Goal: Transaction & Acquisition: Purchase product/service

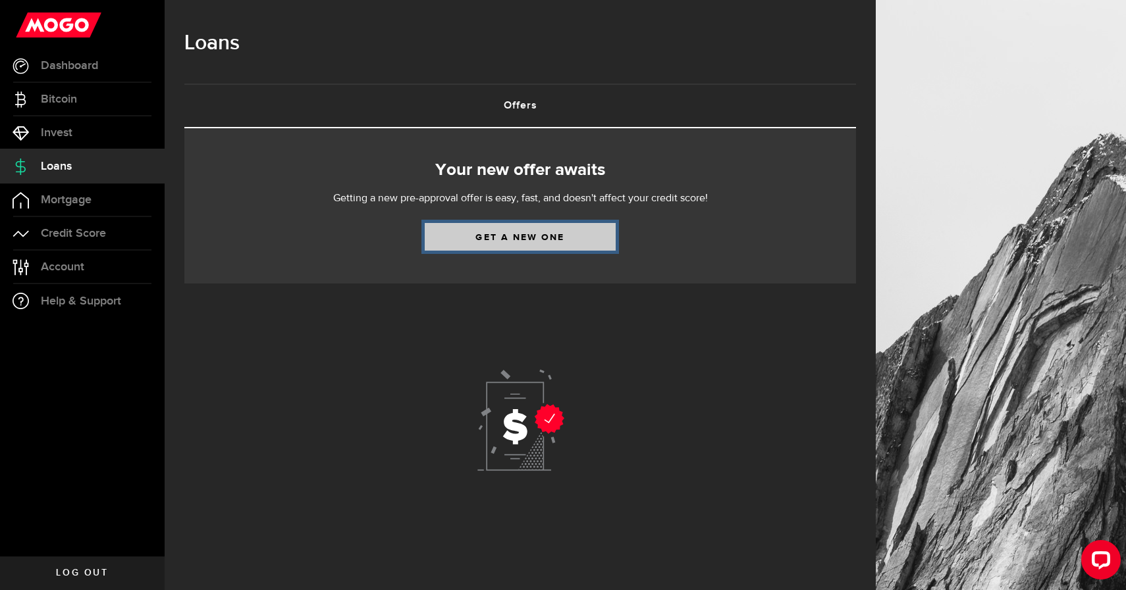
click at [508, 241] on link "Get a new one" at bounding box center [520, 237] width 191 height 28
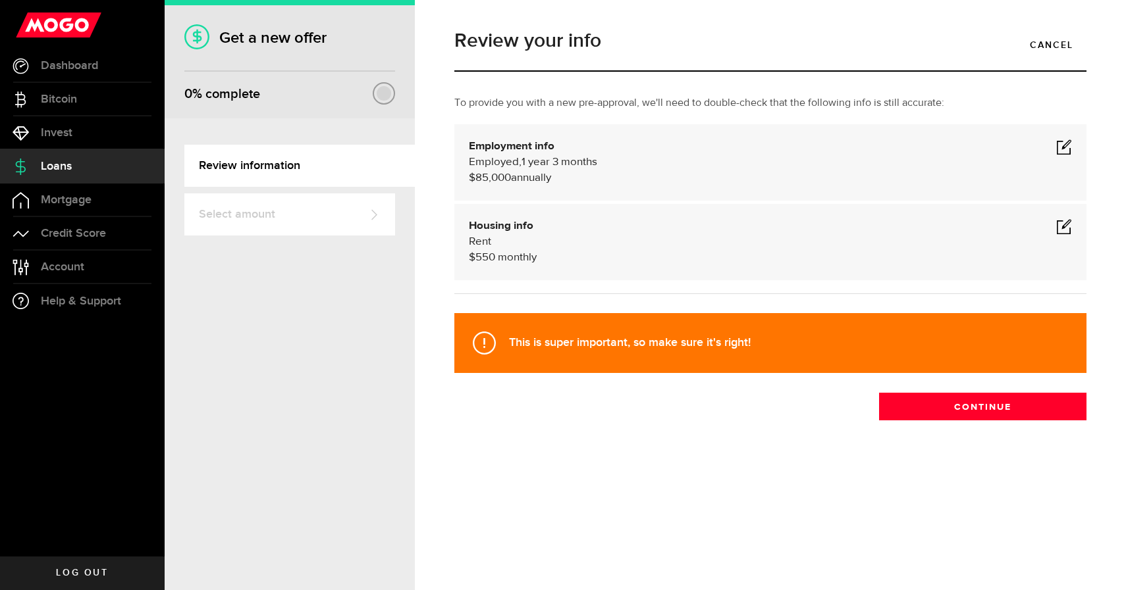
click at [1063, 147] on span at bounding box center [1064, 147] width 16 height 16
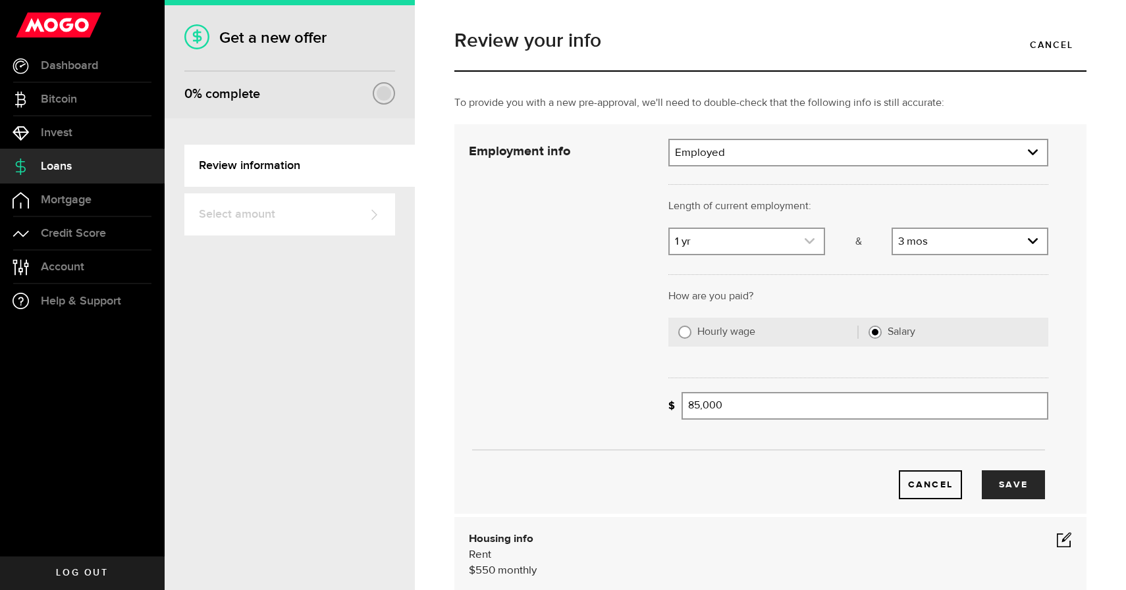
click at [788, 242] on link "expand select" at bounding box center [746, 241] width 154 height 25
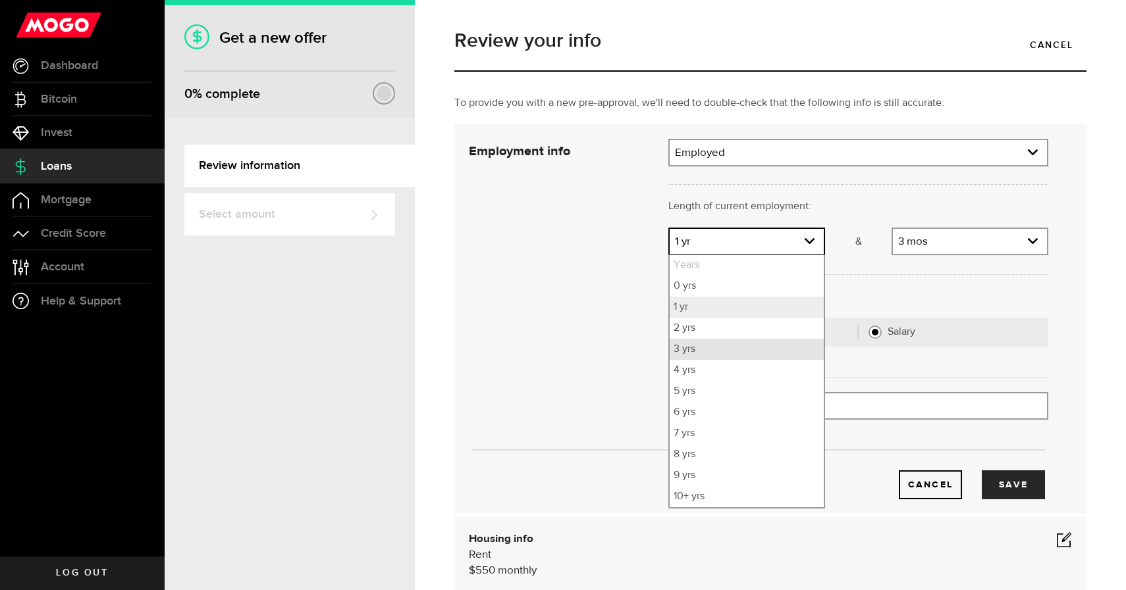
click at [752, 345] on li "3 yrs" at bounding box center [746, 349] width 154 height 21
select select "3"
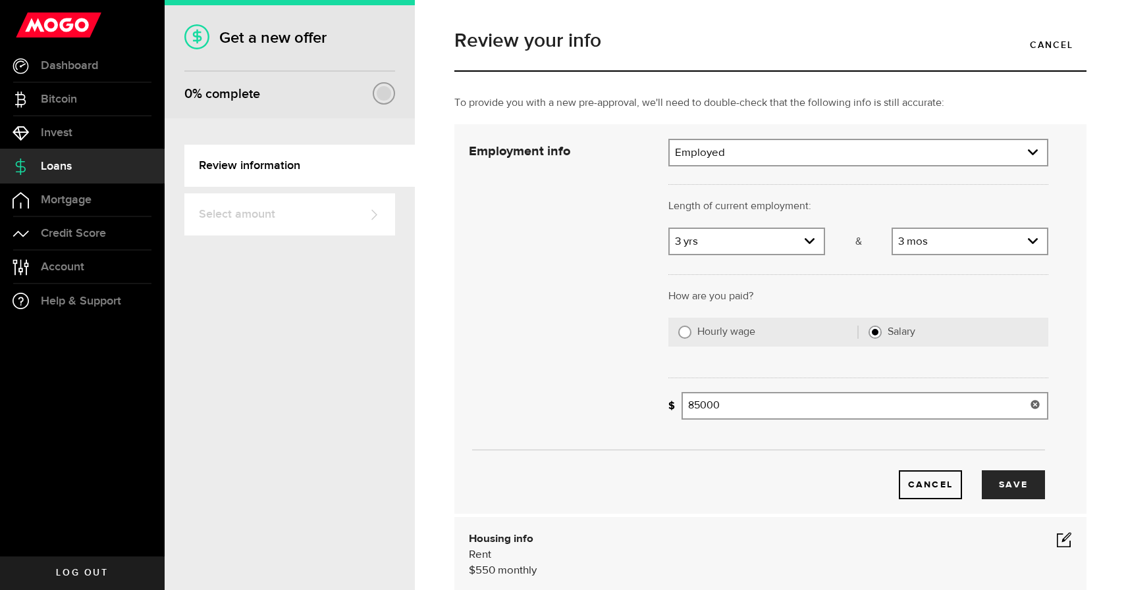
click at [745, 409] on input "85000" at bounding box center [864, 406] width 367 height 28
type input "90,000"
click at [1017, 475] on button "Save" at bounding box center [1012, 485] width 63 height 29
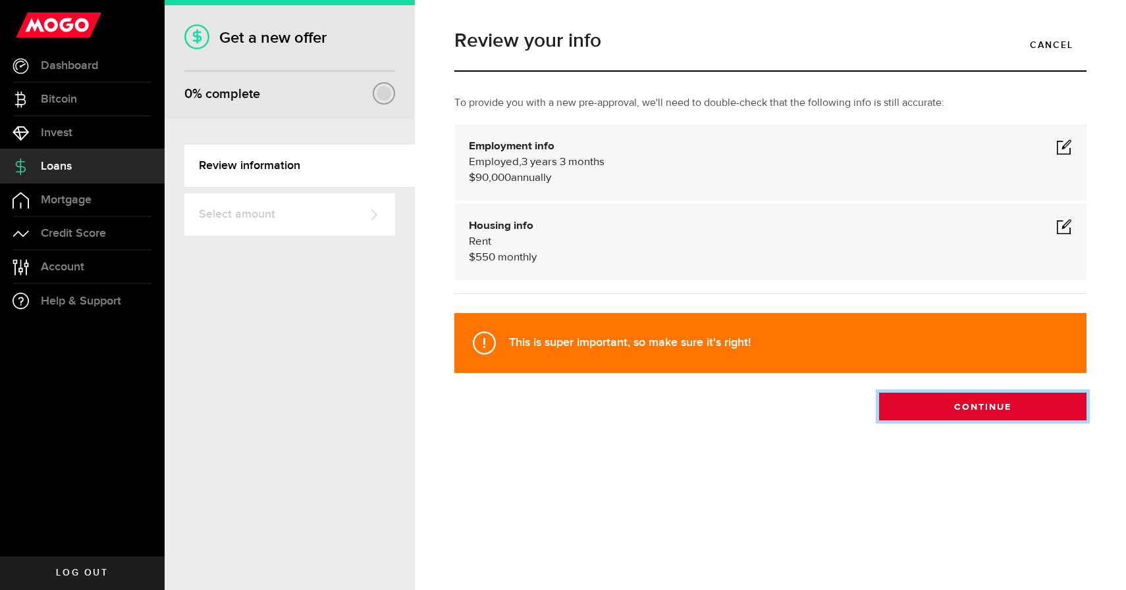
click at [981, 405] on button "Continue" at bounding box center [982, 407] width 207 height 28
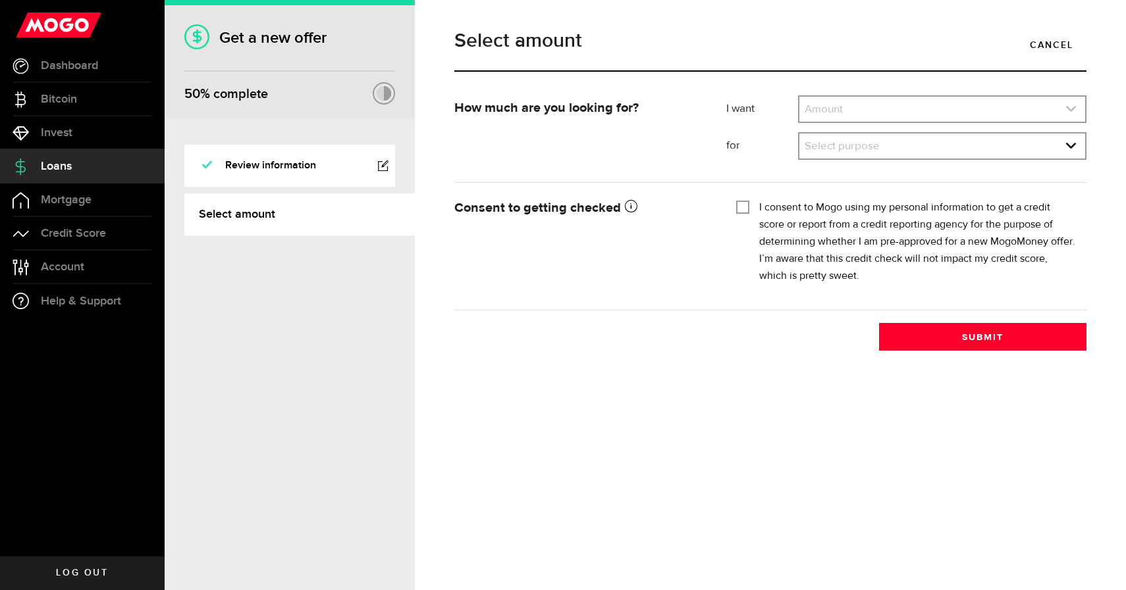
click at [876, 107] on link "expand select" at bounding box center [942, 109] width 286 height 25
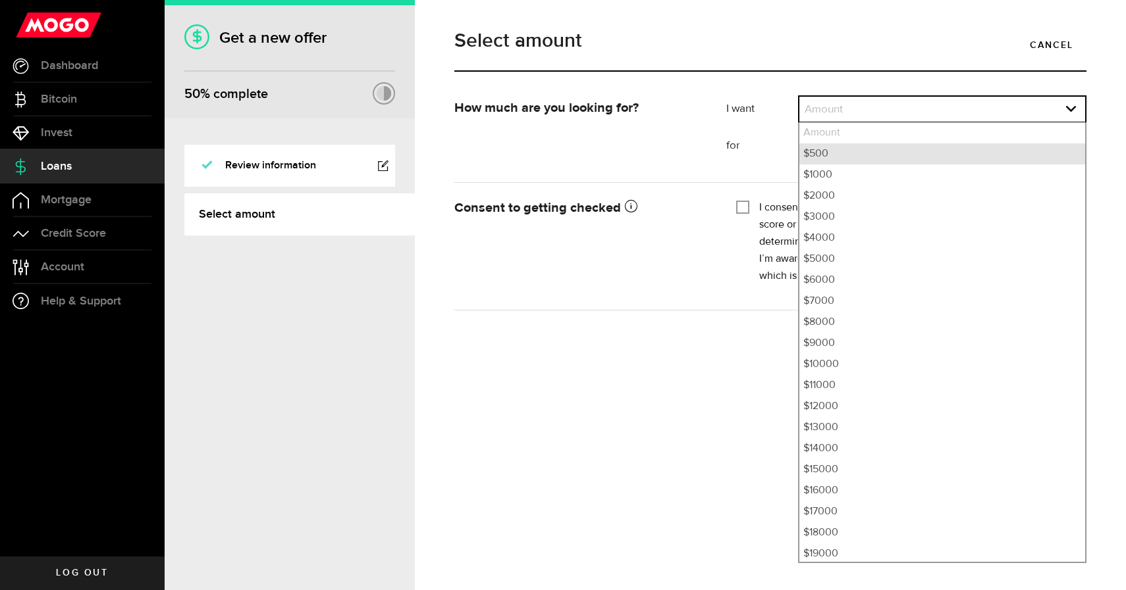
click at [848, 155] on li "$500" at bounding box center [942, 154] width 286 height 21
select select "500"
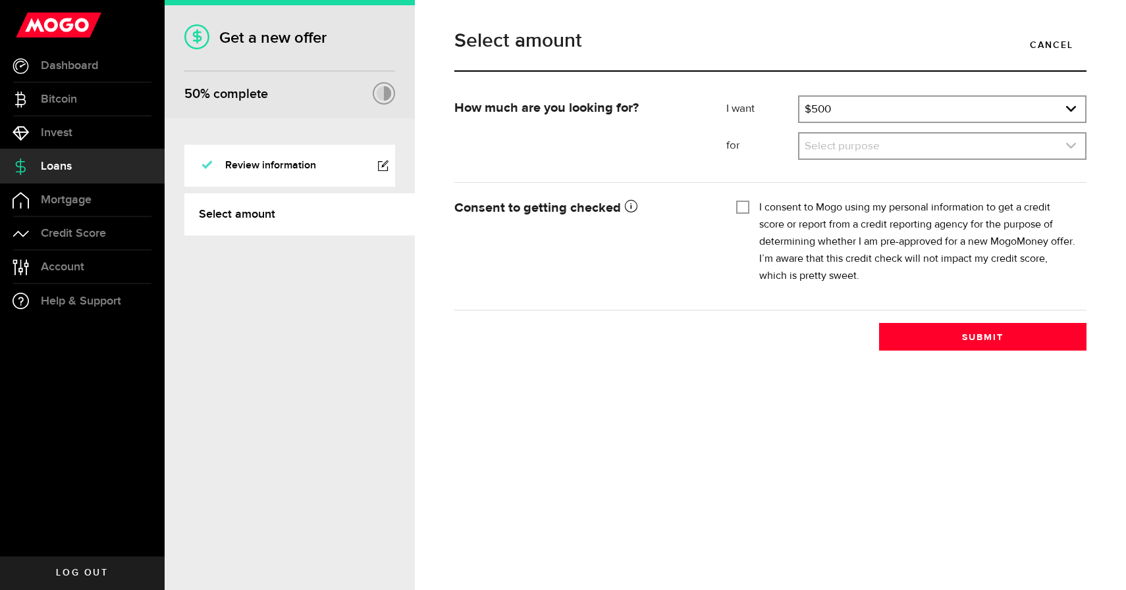
click at [854, 140] on link "expand select" at bounding box center [942, 146] width 286 height 25
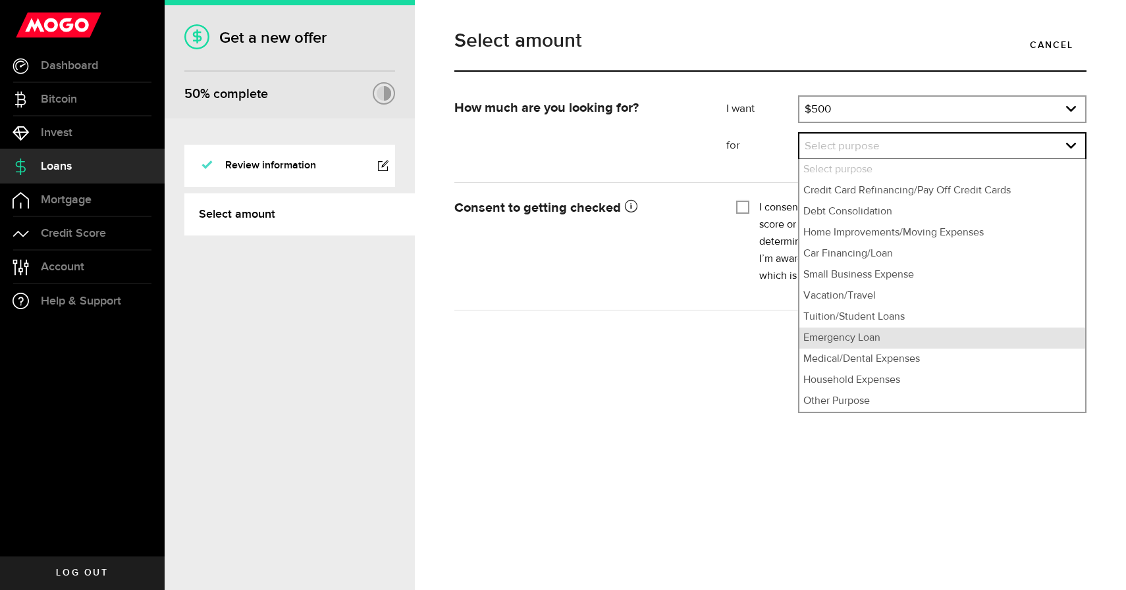
click at [927, 341] on li "Emergency Loan" at bounding box center [942, 338] width 286 height 21
select select "Emergency Loan"
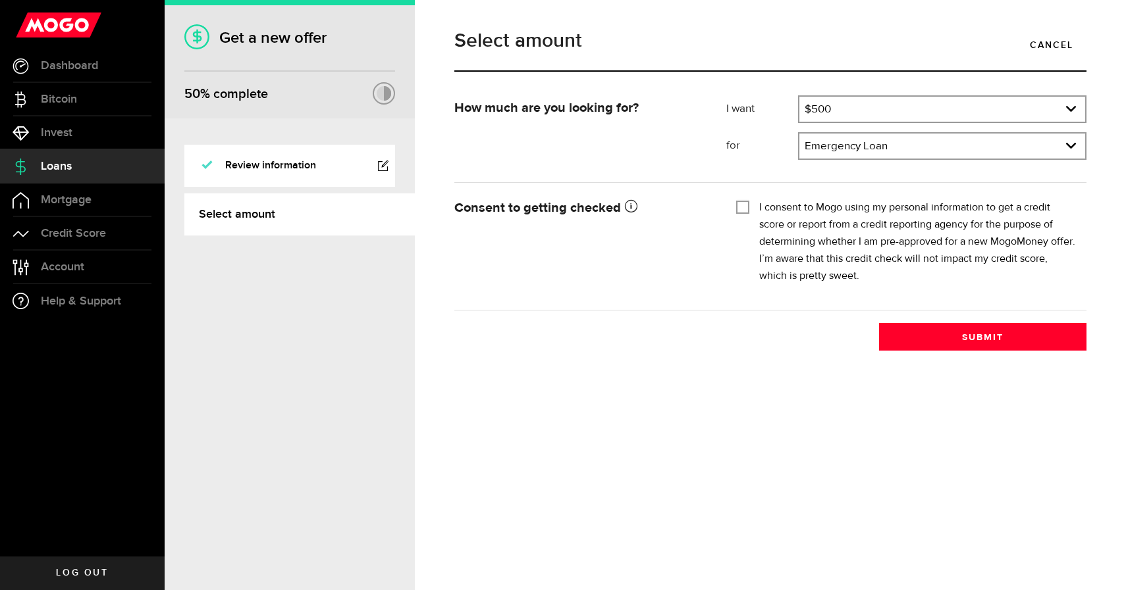
click at [739, 205] on input "I consent to Mogo using my personal information to get a credit score or report…" at bounding box center [742, 205] width 13 height 13
checkbox input "true"
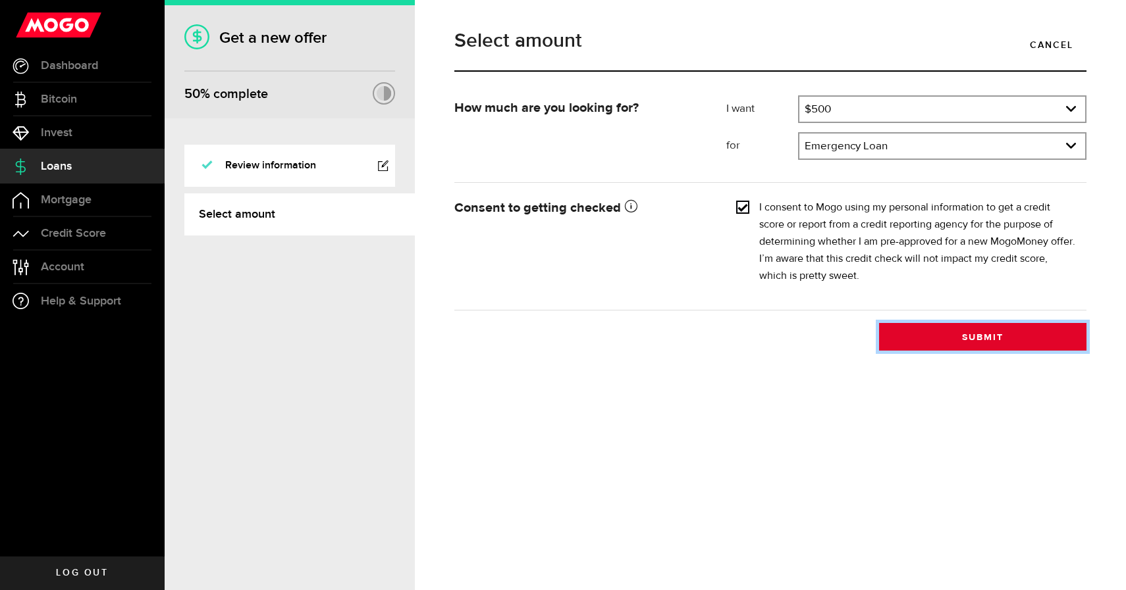
click at [907, 339] on button "Submit" at bounding box center [982, 337] width 207 height 28
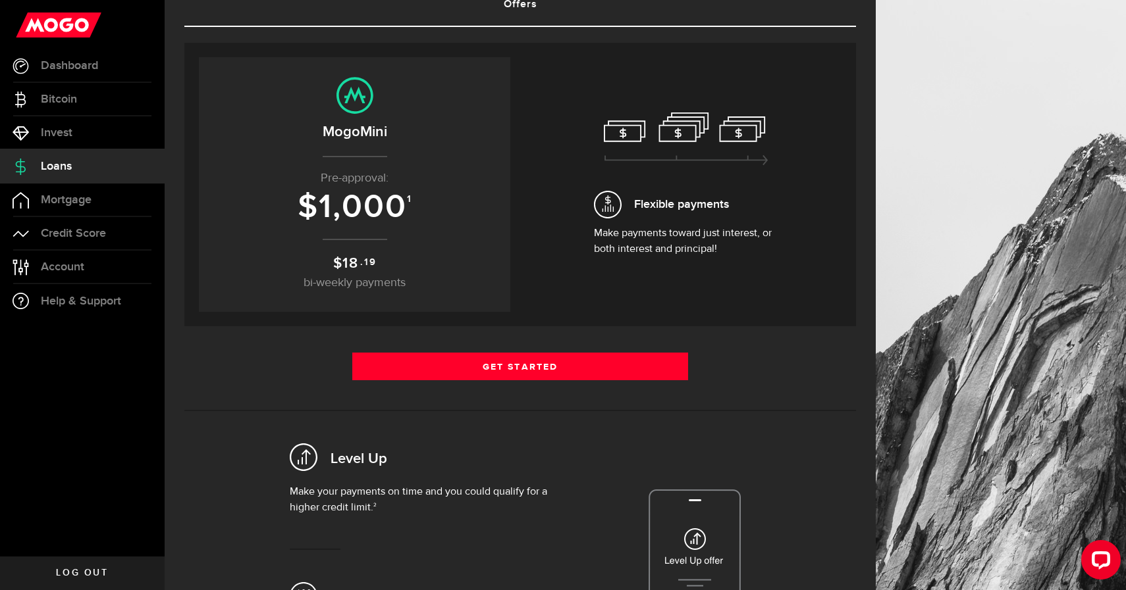
scroll to position [68, 0]
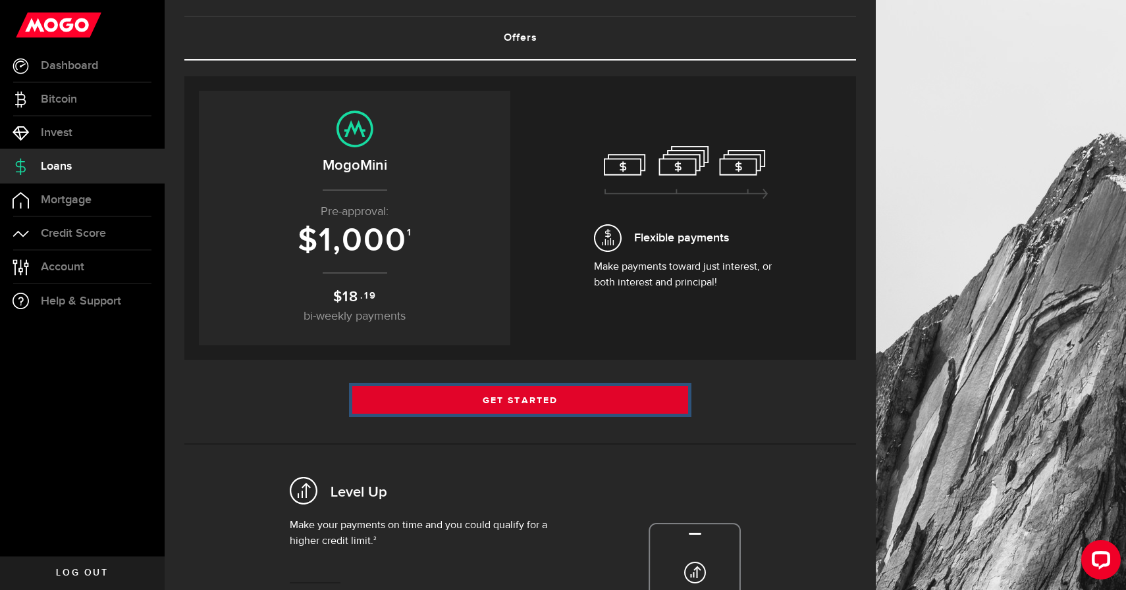
click at [493, 396] on link "Get Started" at bounding box center [520, 400] width 336 height 28
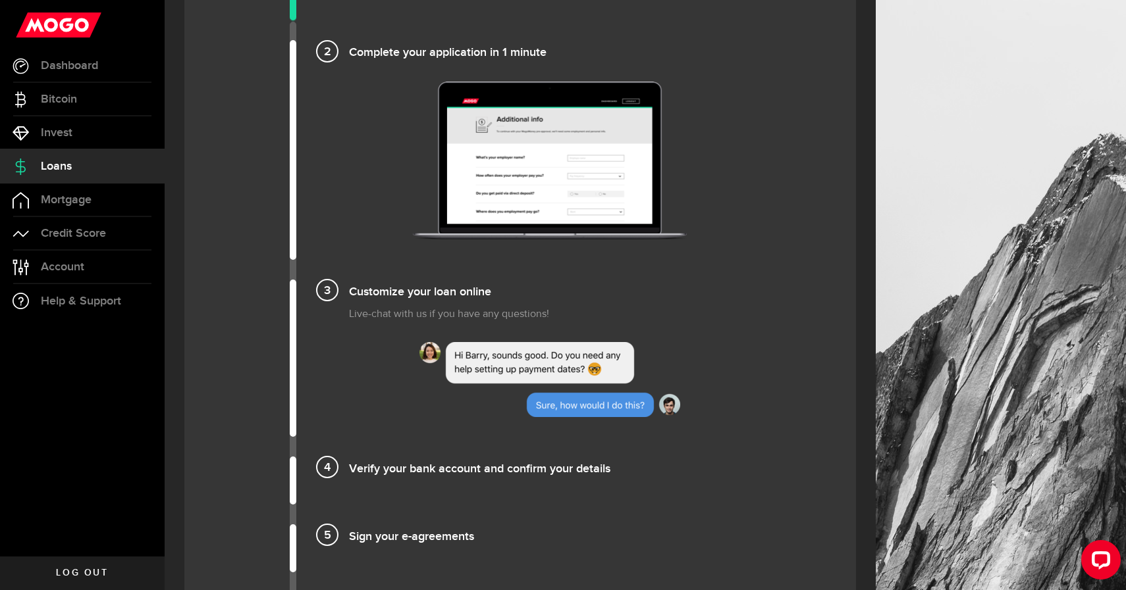
scroll to position [975, 0]
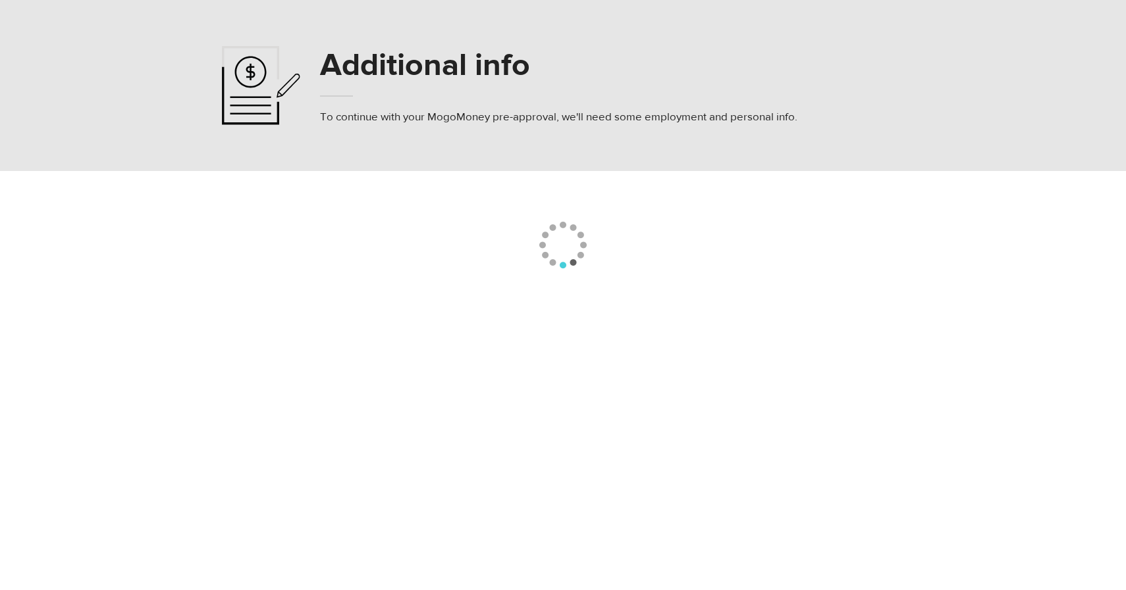
select select "2"
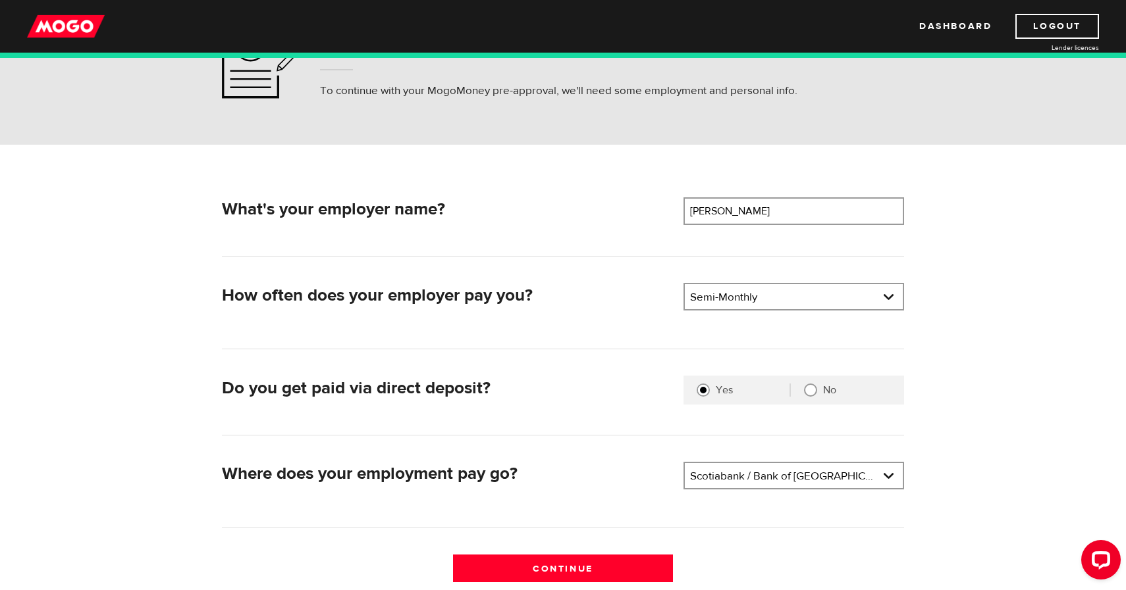
scroll to position [92, 0]
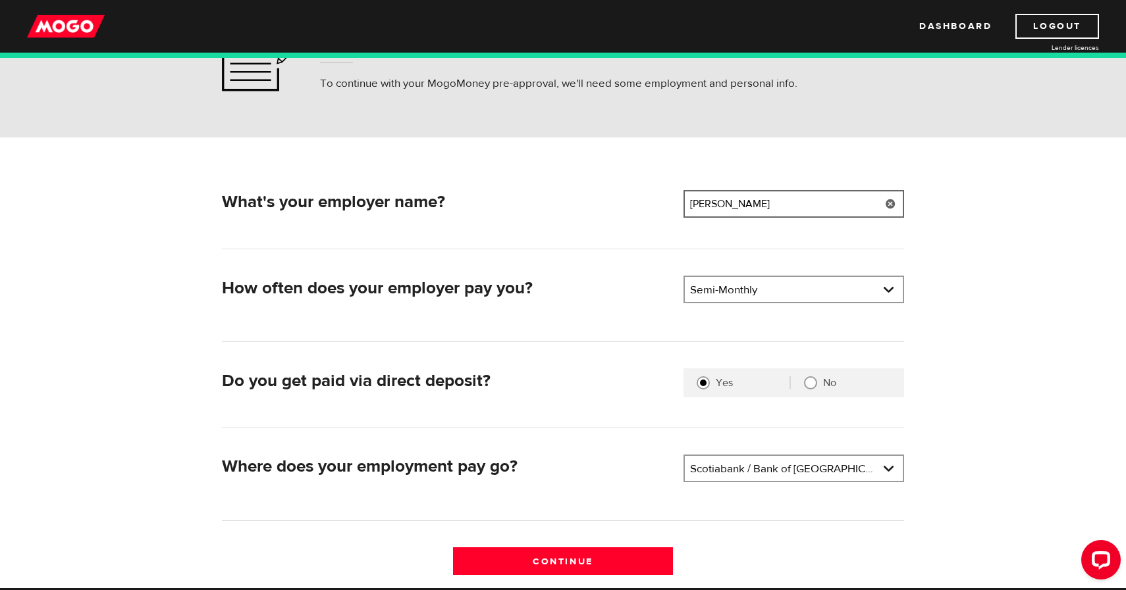
click at [759, 205] on input "Endy" at bounding box center [793, 204] width 221 height 28
type input "Outshine"
click at [773, 288] on link at bounding box center [794, 289] width 218 height 25
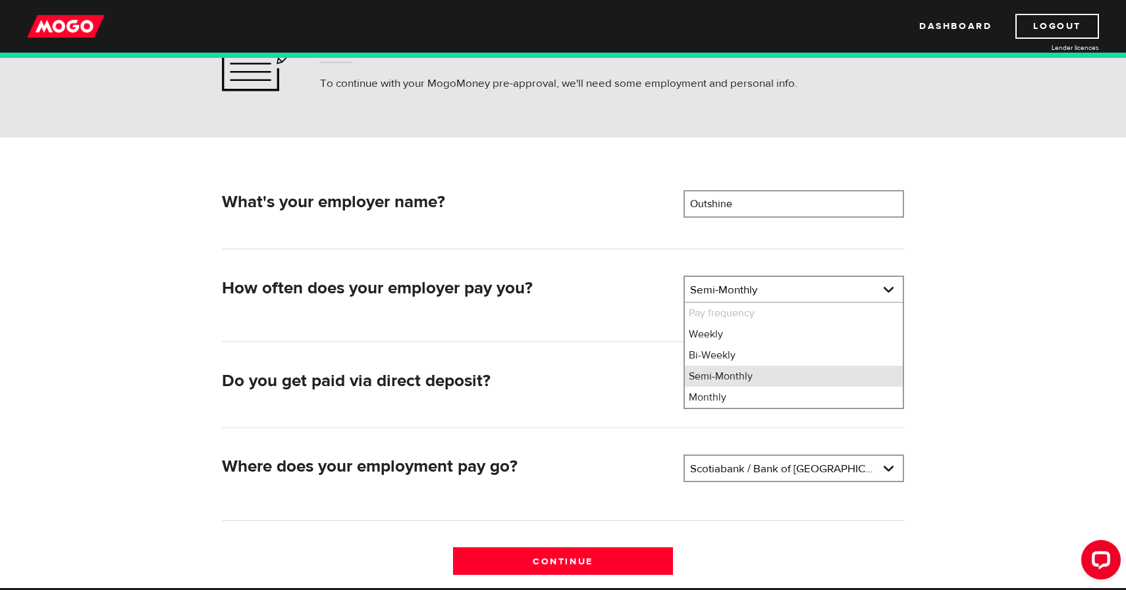
click at [753, 376] on li "Semi-Monthly" at bounding box center [794, 376] width 218 height 21
click at [798, 475] on link at bounding box center [794, 468] width 218 height 25
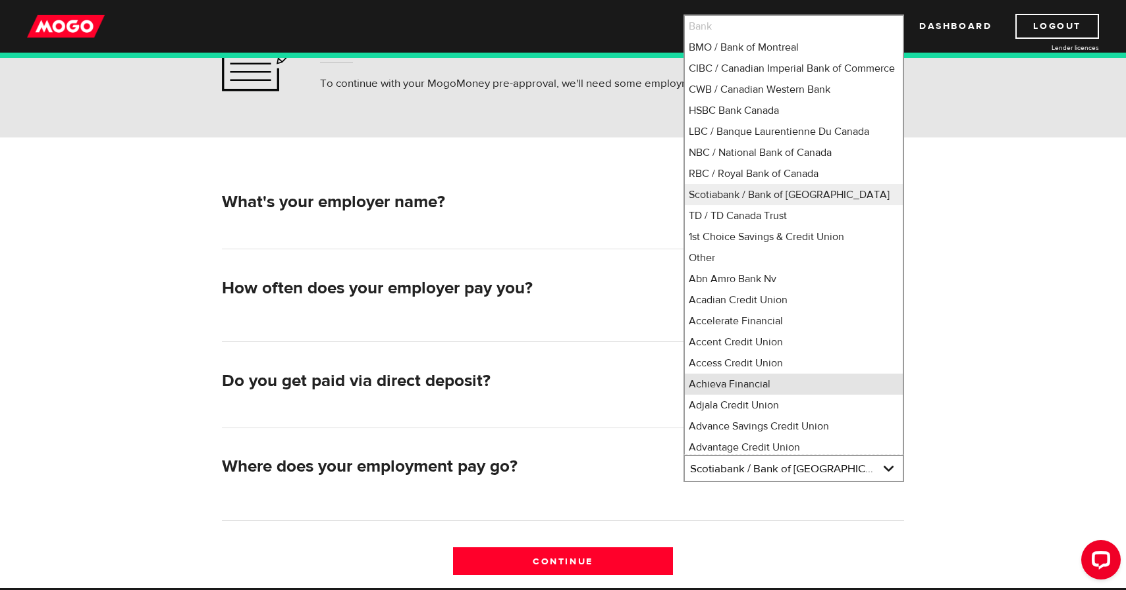
scroll to position [0, 0]
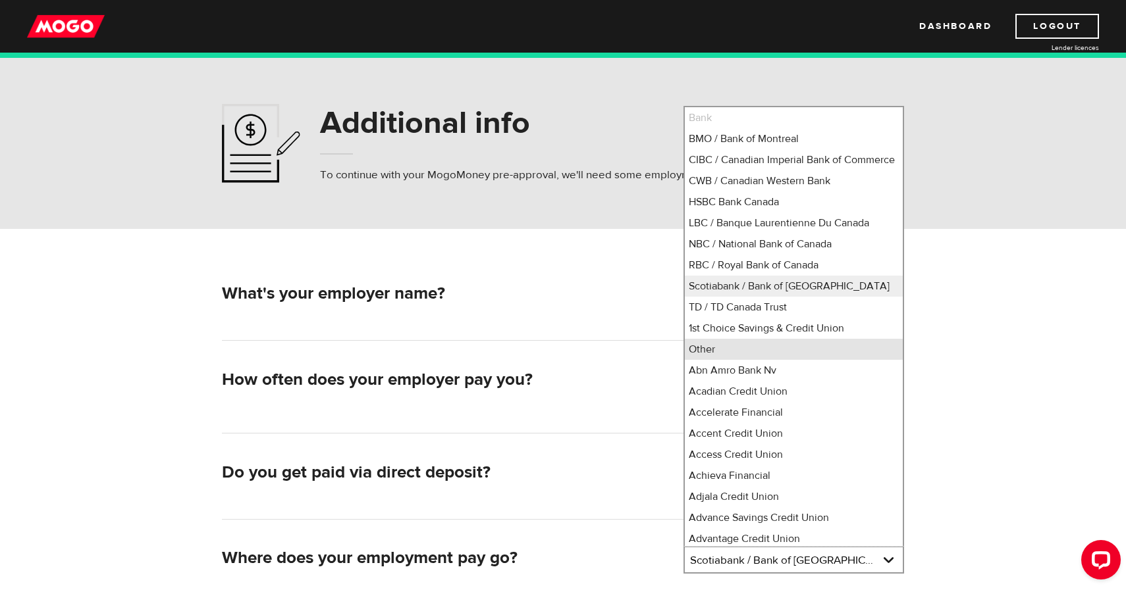
click at [820, 360] on li "Other" at bounding box center [794, 349] width 218 height 21
select select "0"
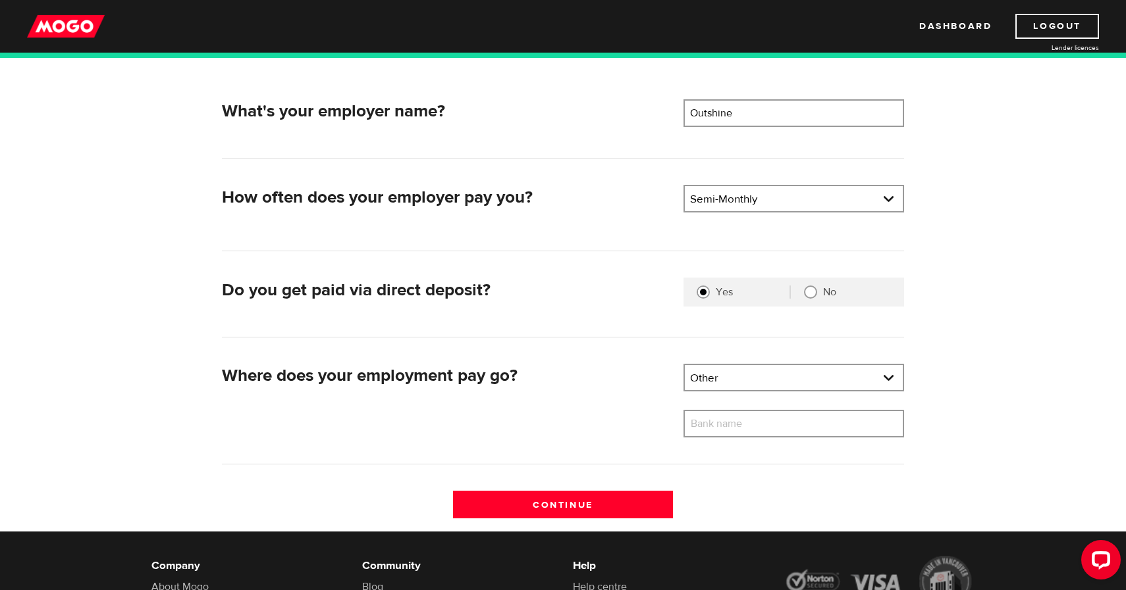
scroll to position [184, 0]
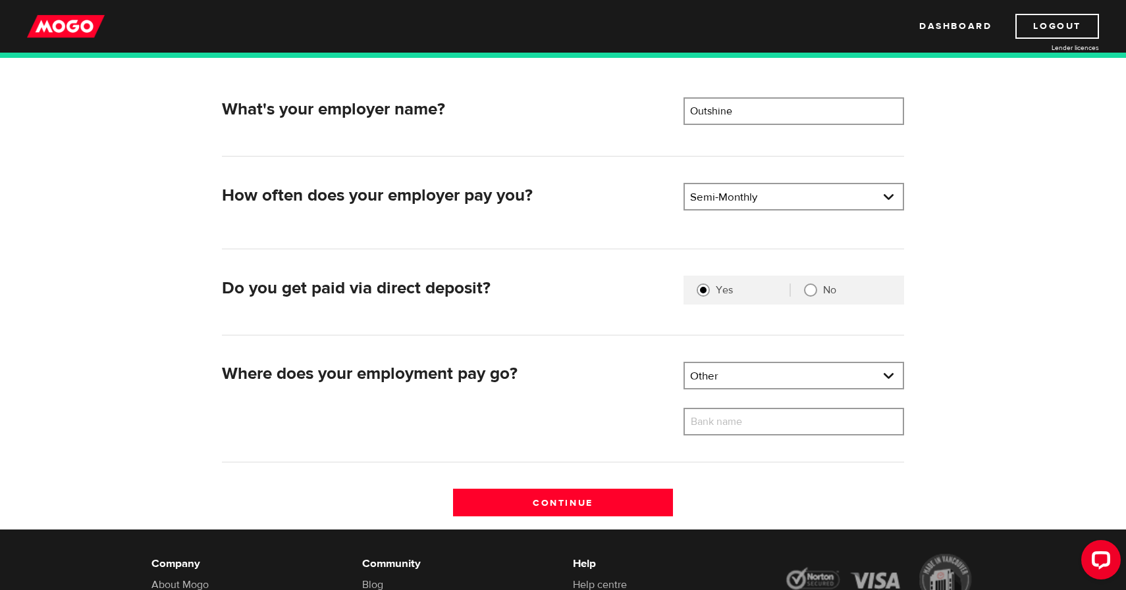
click at [737, 424] on label "Bank name" at bounding box center [726, 422] width 86 height 28
click at [737, 424] on input "Bank name" at bounding box center [793, 422] width 221 height 28
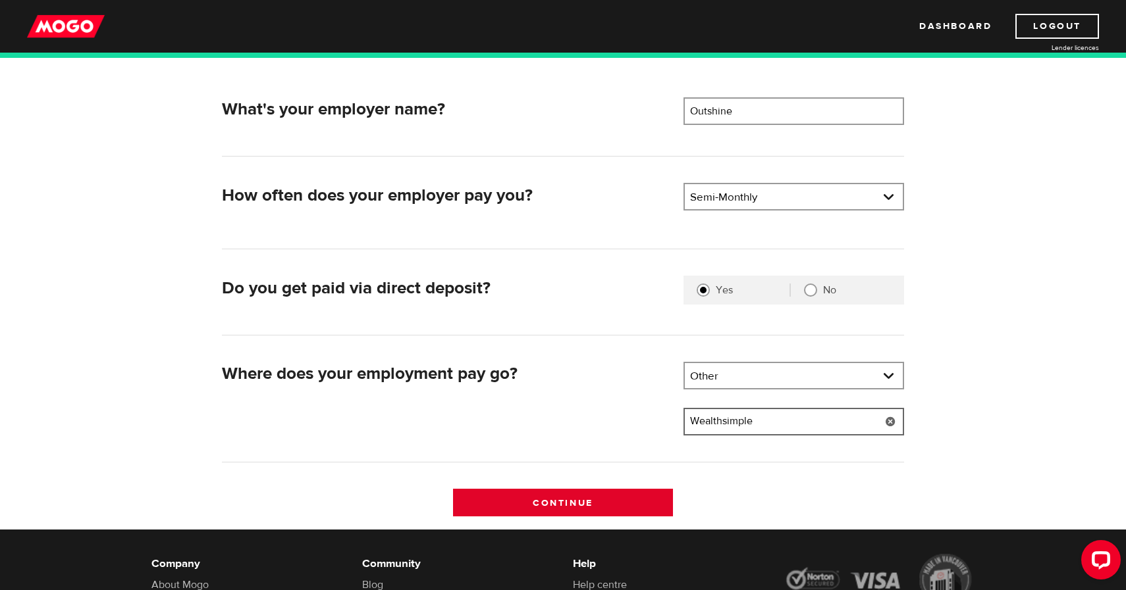
type input "Wealthsimple"
click at [588, 496] on input "Continue" at bounding box center [563, 503] width 221 height 28
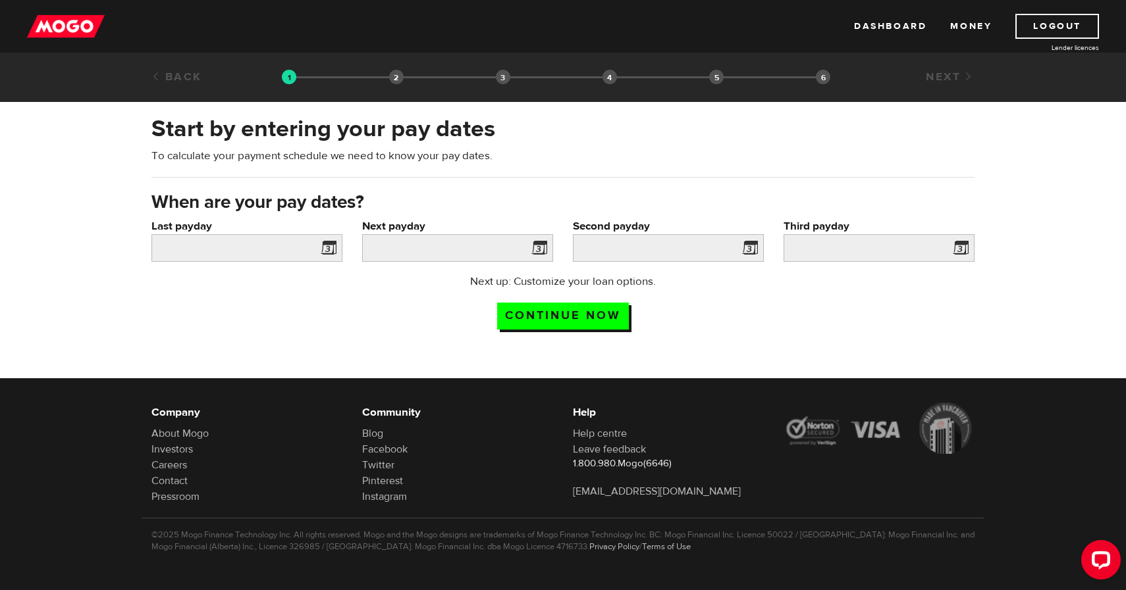
click at [325, 251] on span at bounding box center [326, 250] width 20 height 21
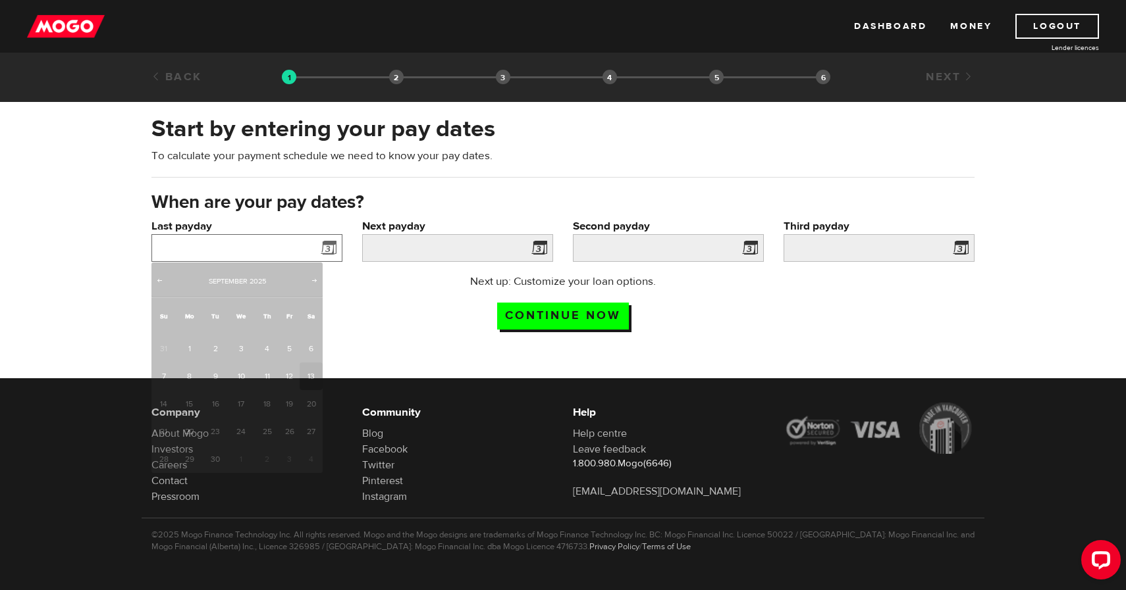
click at [299, 246] on input "Last payday" at bounding box center [246, 248] width 191 height 28
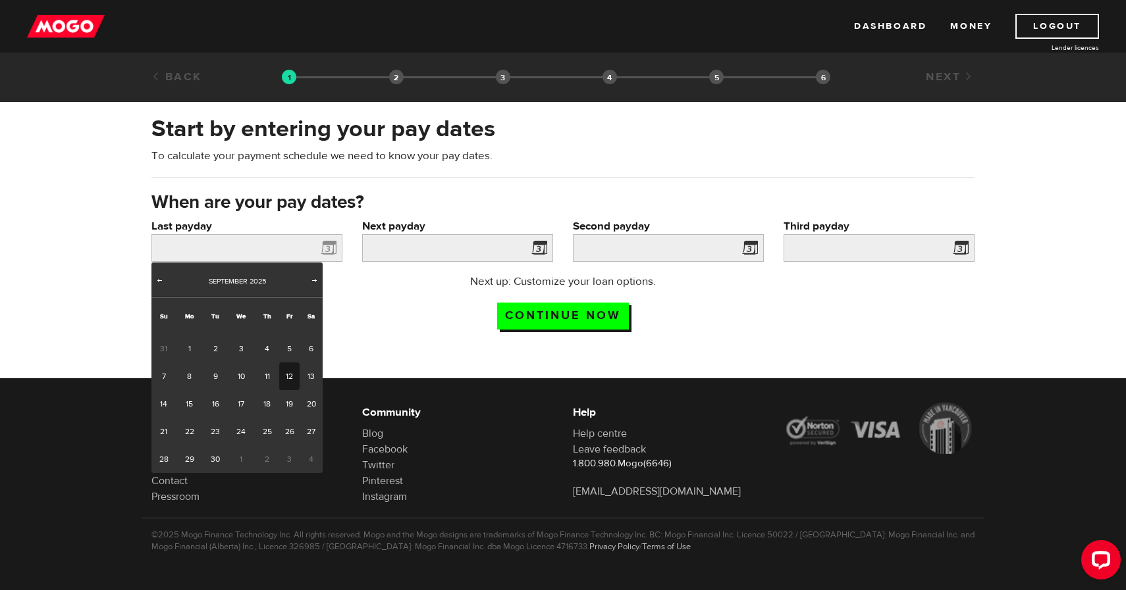
click at [294, 381] on link "12" at bounding box center [289, 377] width 20 height 28
type input "2025/09/12"
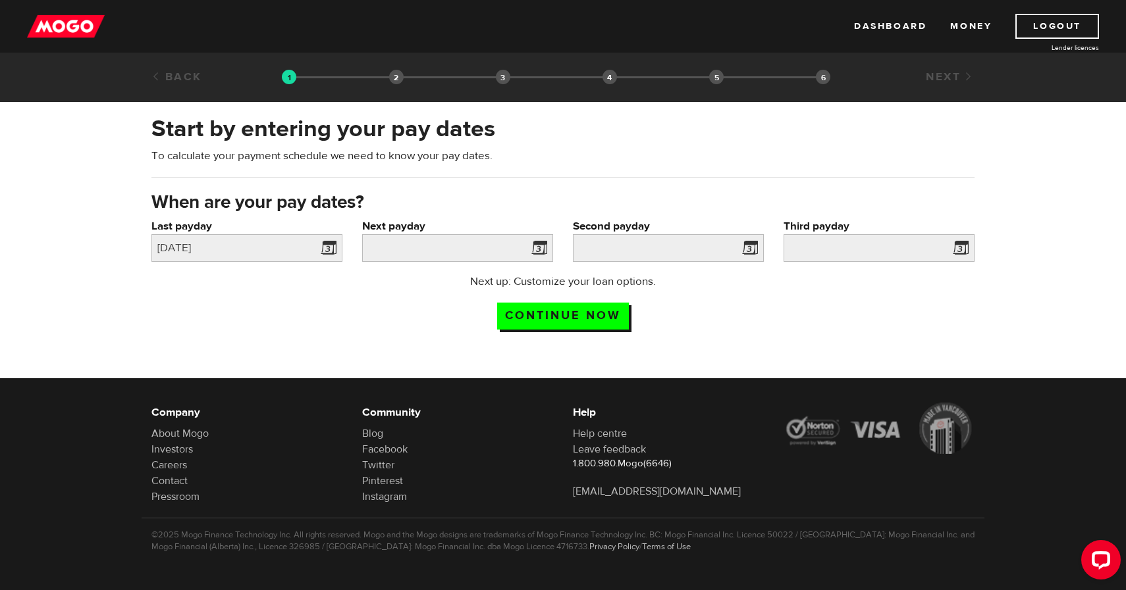
click at [542, 248] on span at bounding box center [537, 250] width 20 height 21
click at [527, 248] on span at bounding box center [537, 250] width 20 height 21
click at [487, 252] on input "Next payday" at bounding box center [457, 248] width 191 height 28
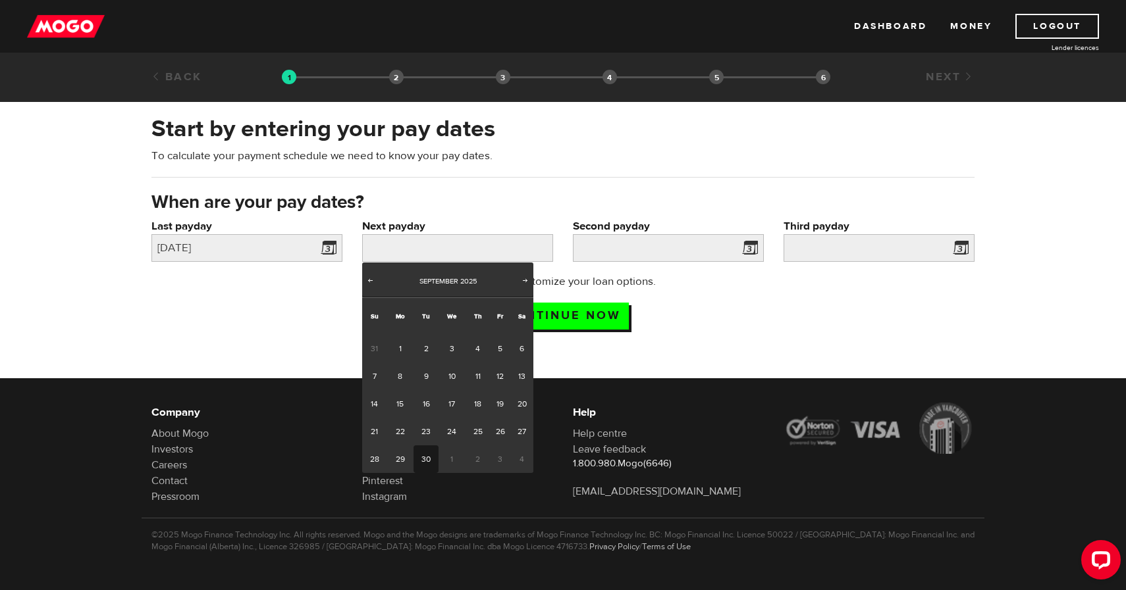
click at [421, 458] on link "30" at bounding box center [425, 460] width 24 height 28
type input "2025/09/30"
type input "2025/10/15"
type input "2025/10/30"
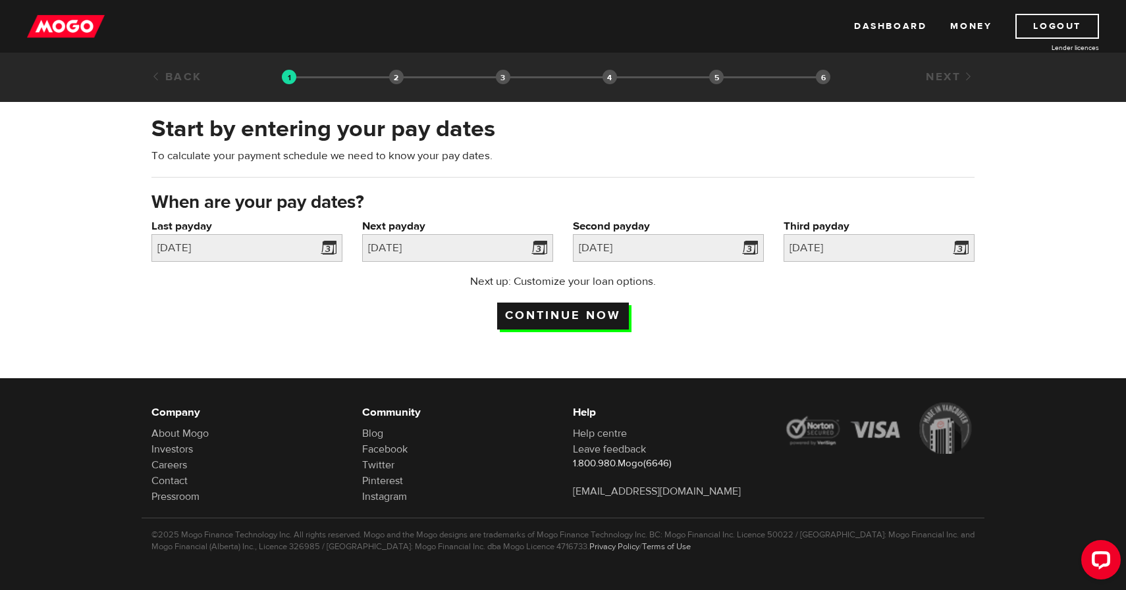
click at [603, 312] on input "Continue now" at bounding box center [563, 316] width 132 height 27
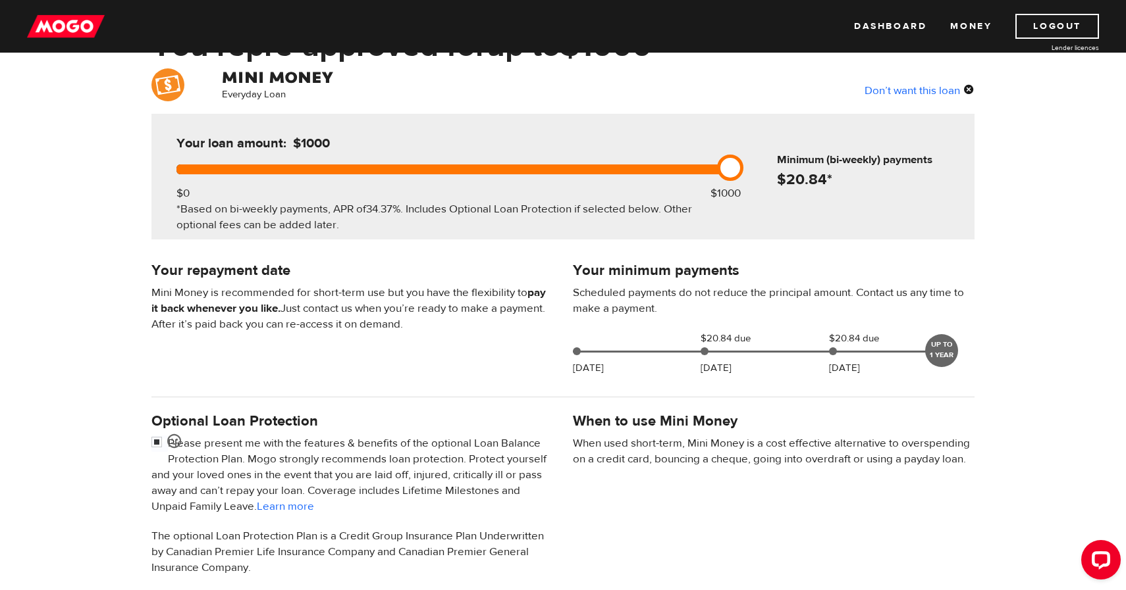
scroll to position [97, 0]
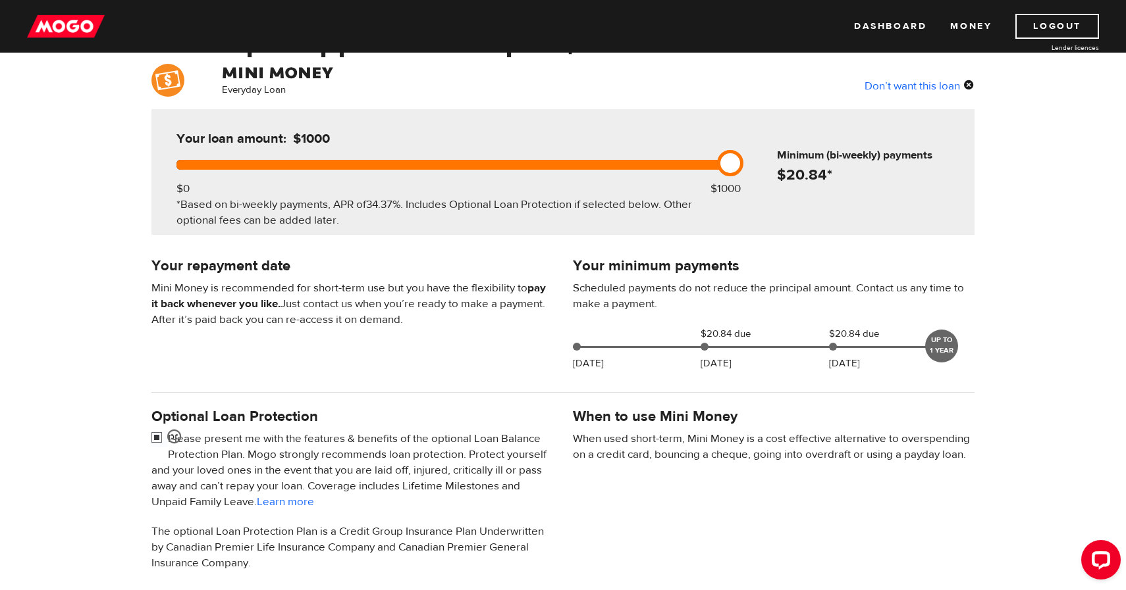
click at [156, 442] on input "checkbox" at bounding box center [159, 439] width 16 height 16
checkbox input "false"
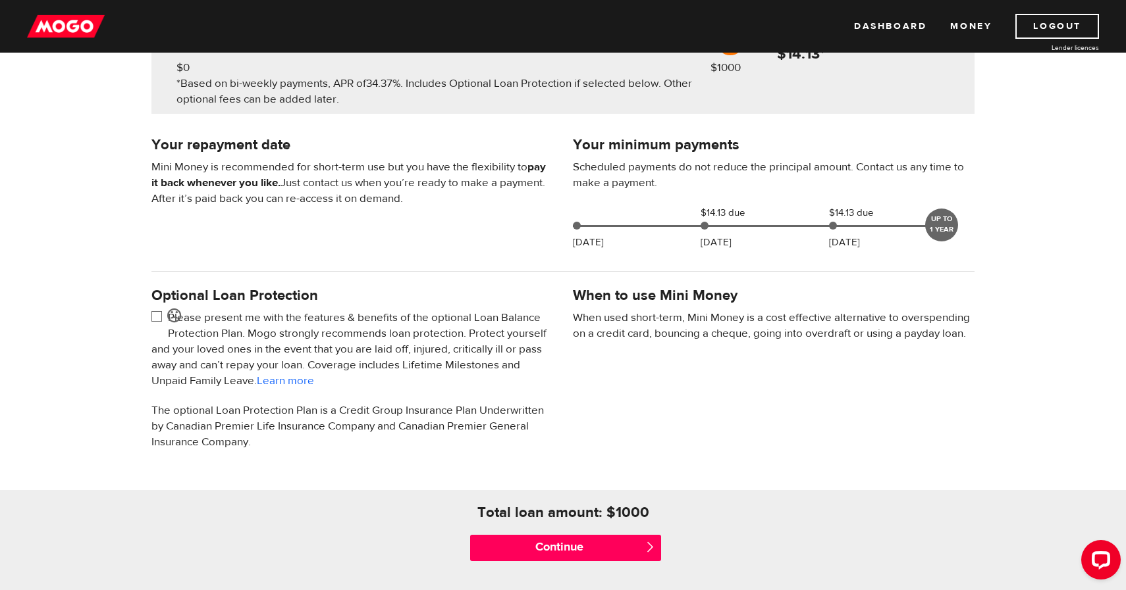
scroll to position [289, 0]
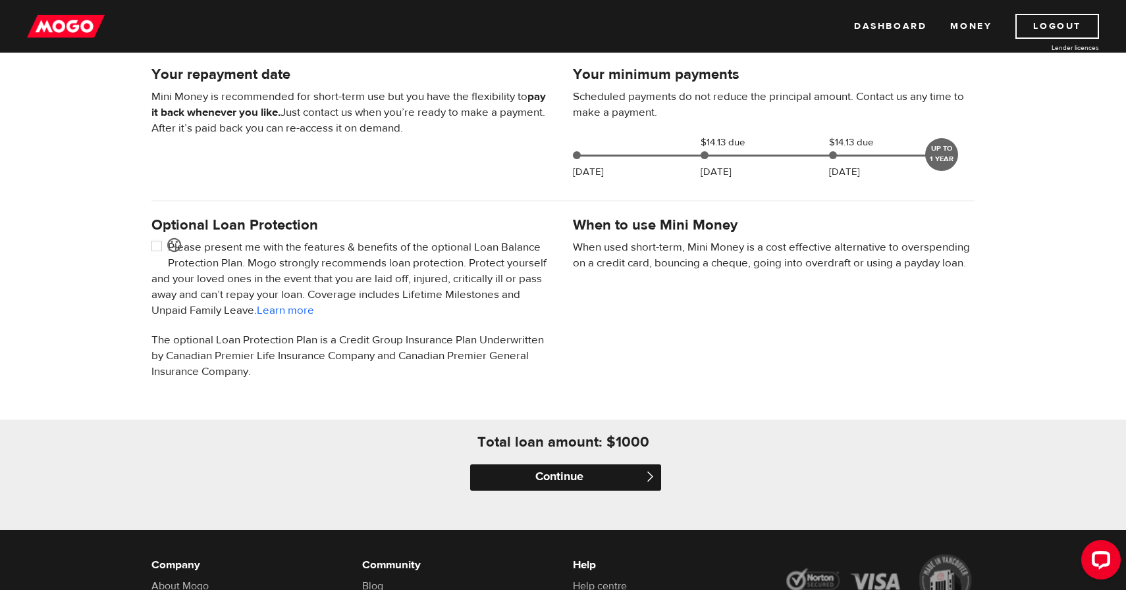
click at [563, 477] on input "Continue" at bounding box center [565, 478] width 191 height 26
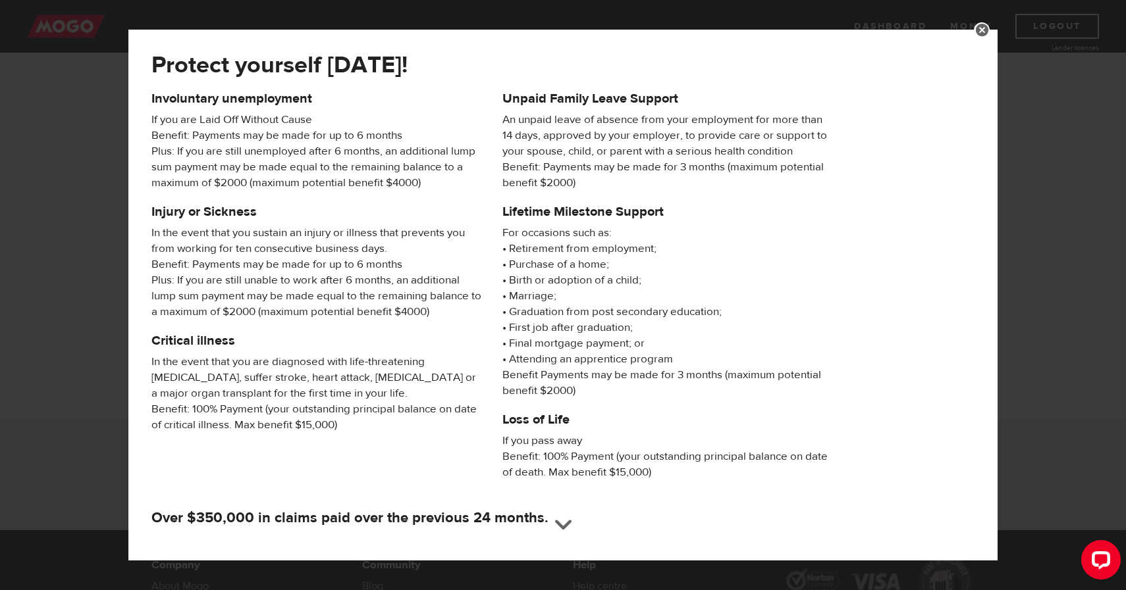
scroll to position [135, 0]
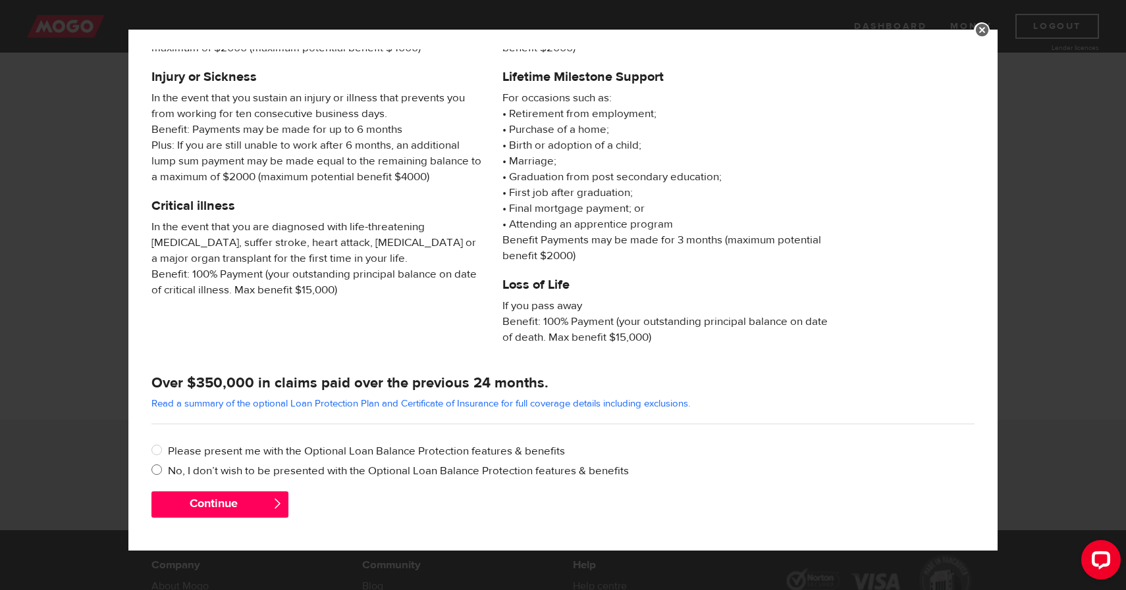
click at [157, 473] on input "No, I don’t wish to be presented with the Optional Loan Balance Protection feat…" at bounding box center [159, 471] width 16 height 16
radio input "true"
click at [217, 491] on div "Please select one of the options Please present me with the Optional Loan Balan…" at bounding box center [563, 464] width 843 height 55
click at [217, 510] on button "Continue" at bounding box center [219, 505] width 137 height 26
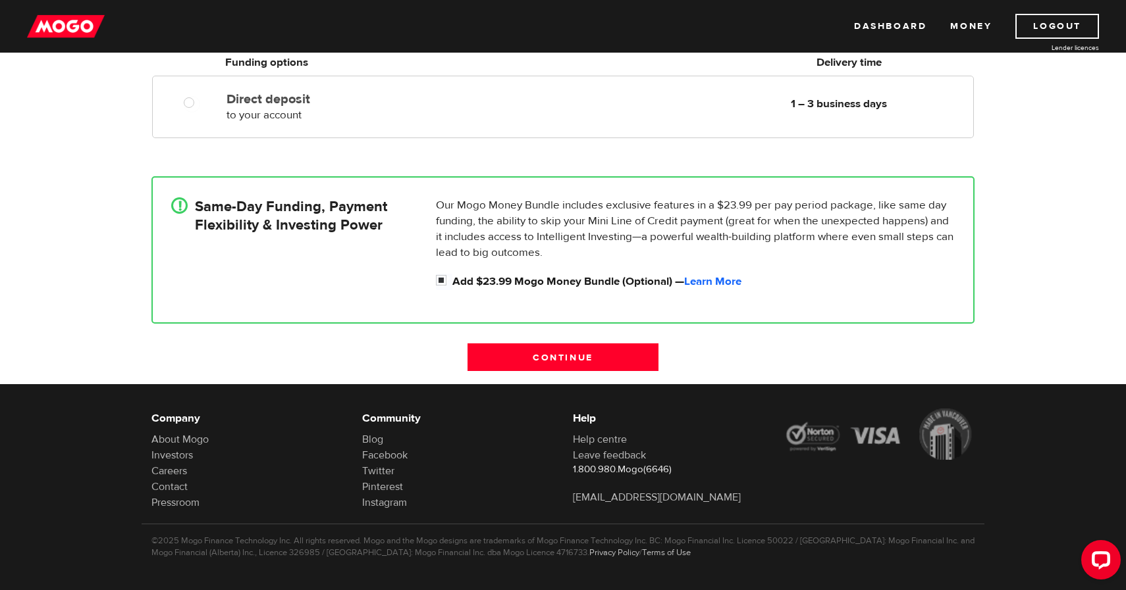
scroll to position [263, 0]
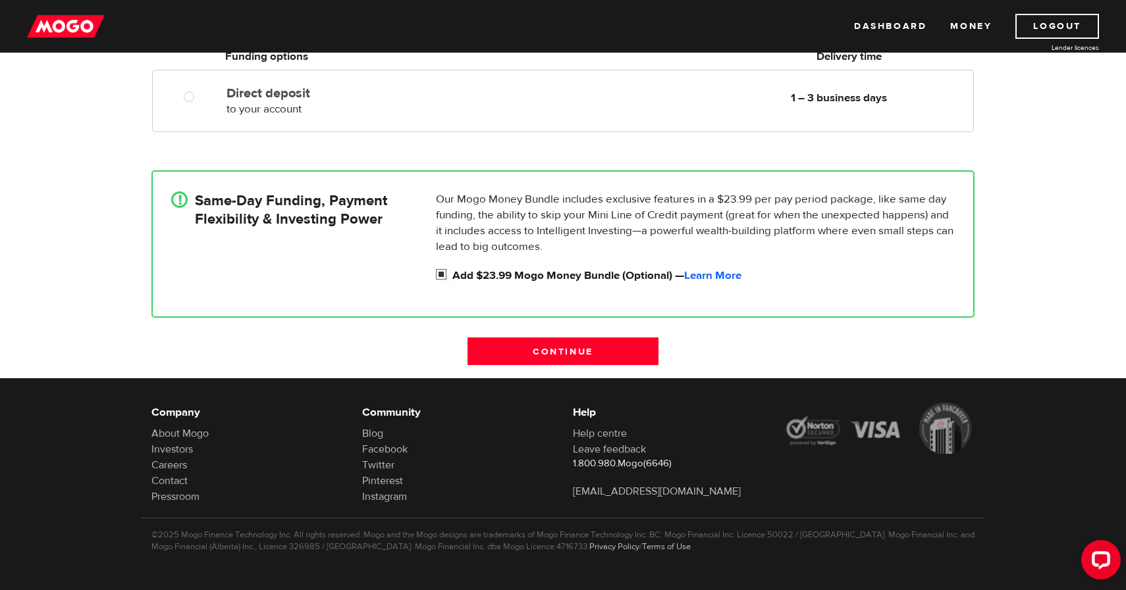
click at [438, 272] on input "Add $23.99 Mogo Money Bundle (Optional) — Learn More" at bounding box center [444, 276] width 16 height 16
checkbox input "false"
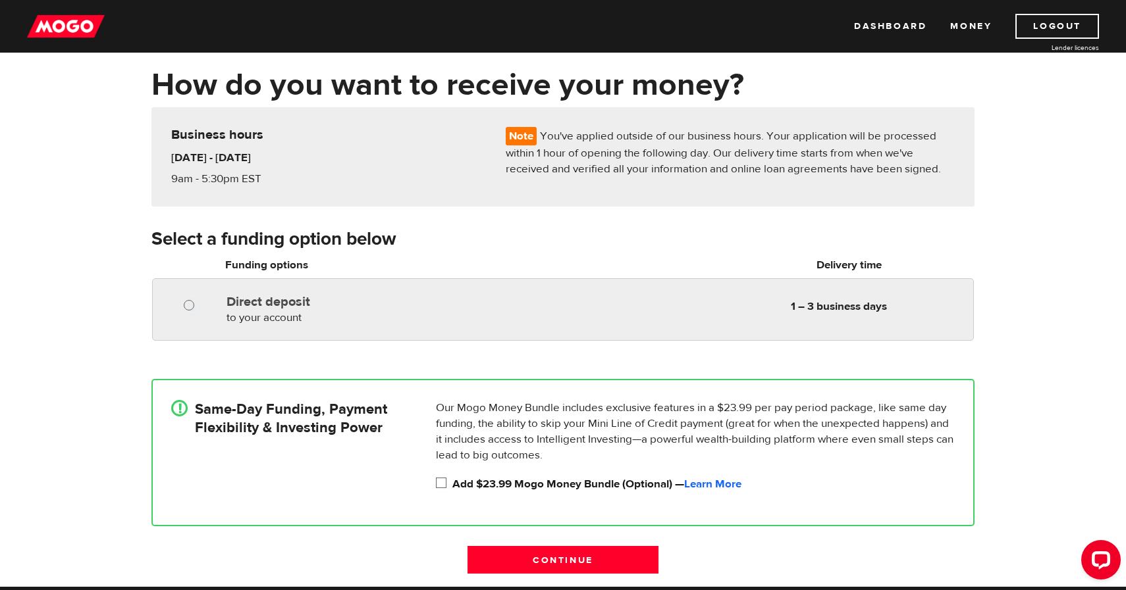
radio input "true"
click at [190, 304] on input "Direct deposit" at bounding box center [192, 307] width 16 height 16
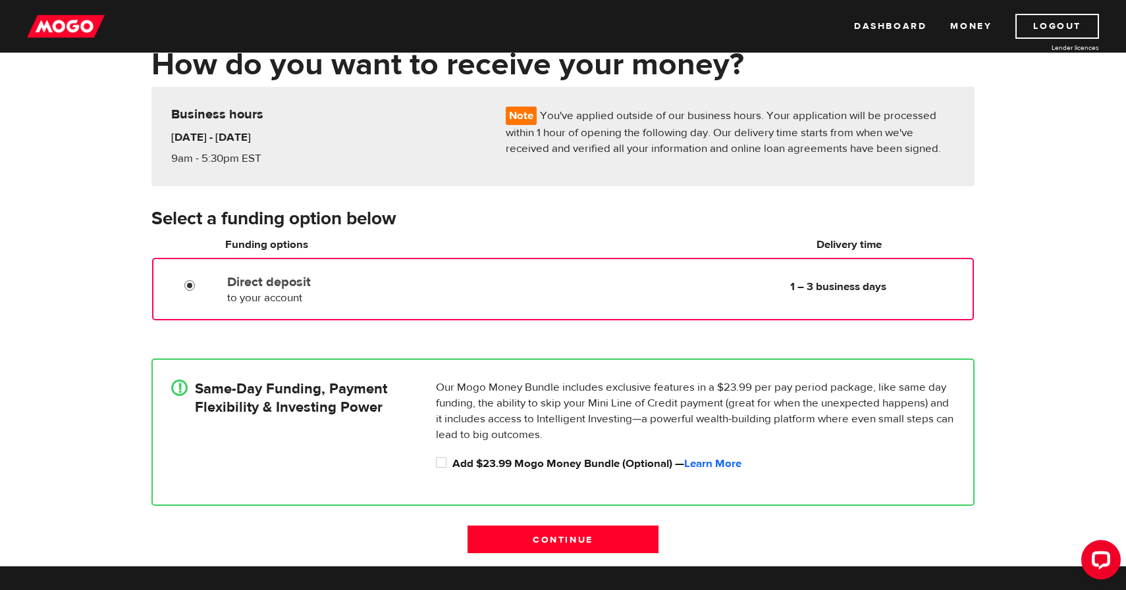
scroll to position [115, 0]
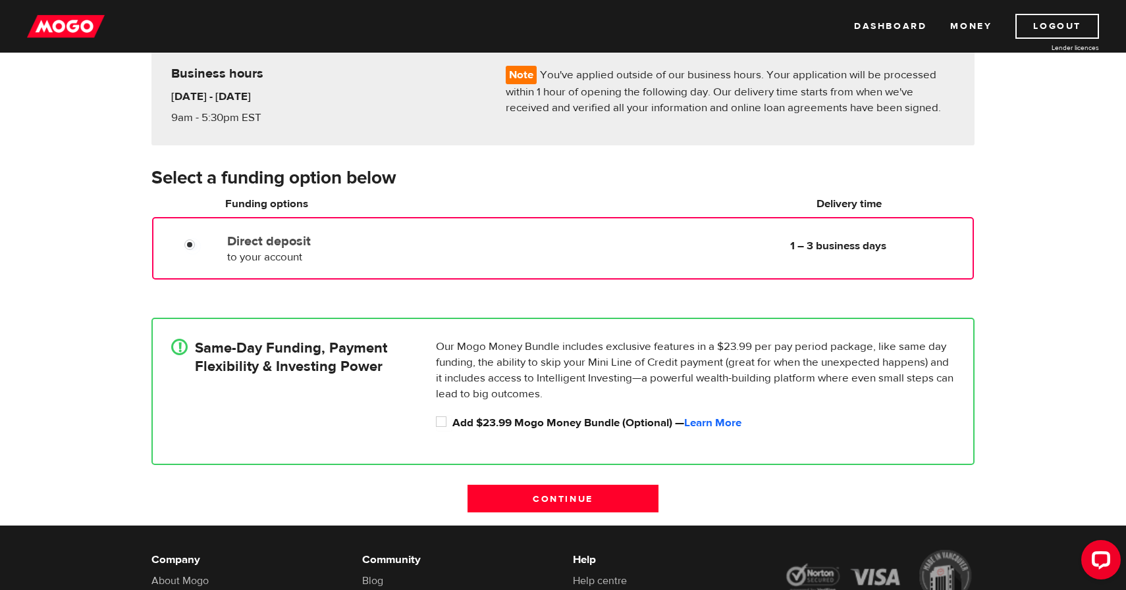
click at [559, 514] on div "Continue" at bounding box center [563, 505] width 211 height 41
click at [563, 507] on input "Continue" at bounding box center [562, 499] width 191 height 28
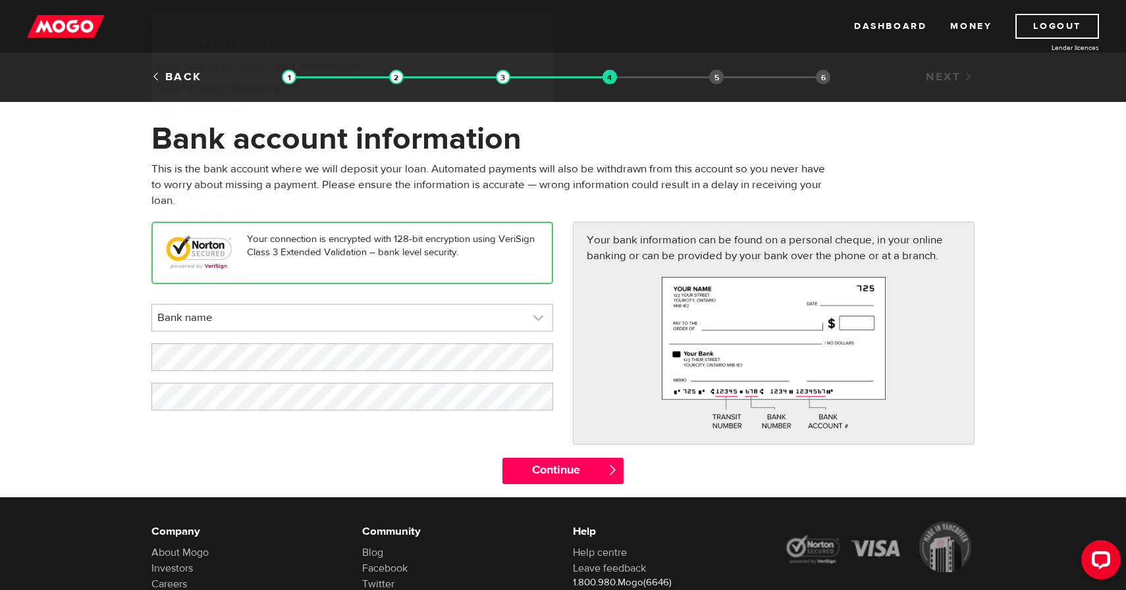
click at [530, 319] on link at bounding box center [352, 318] width 400 height 26
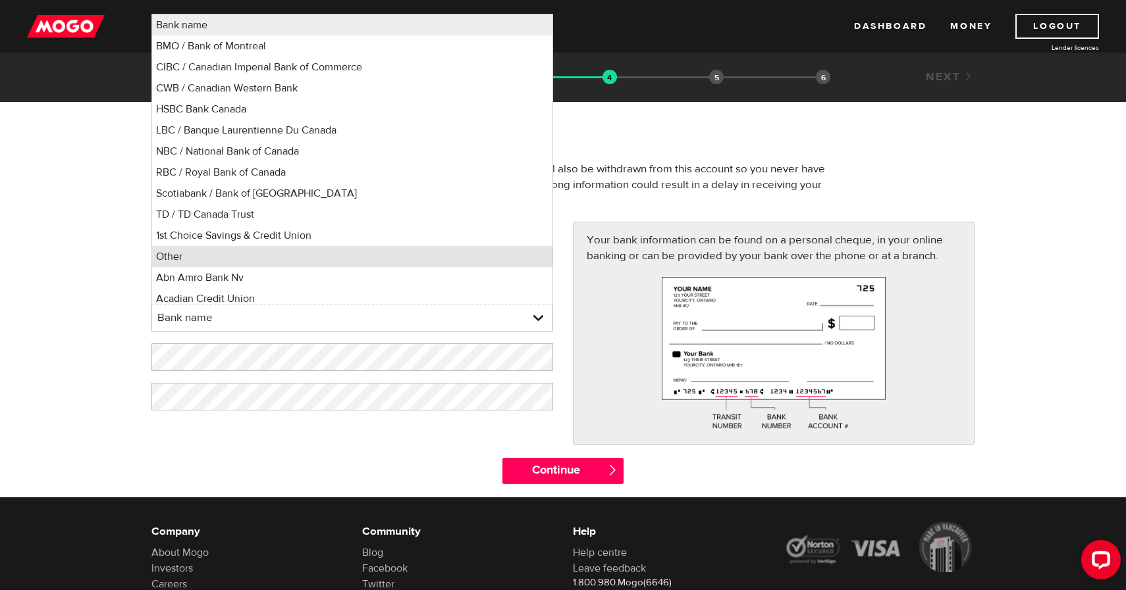
scroll to position [5, 0]
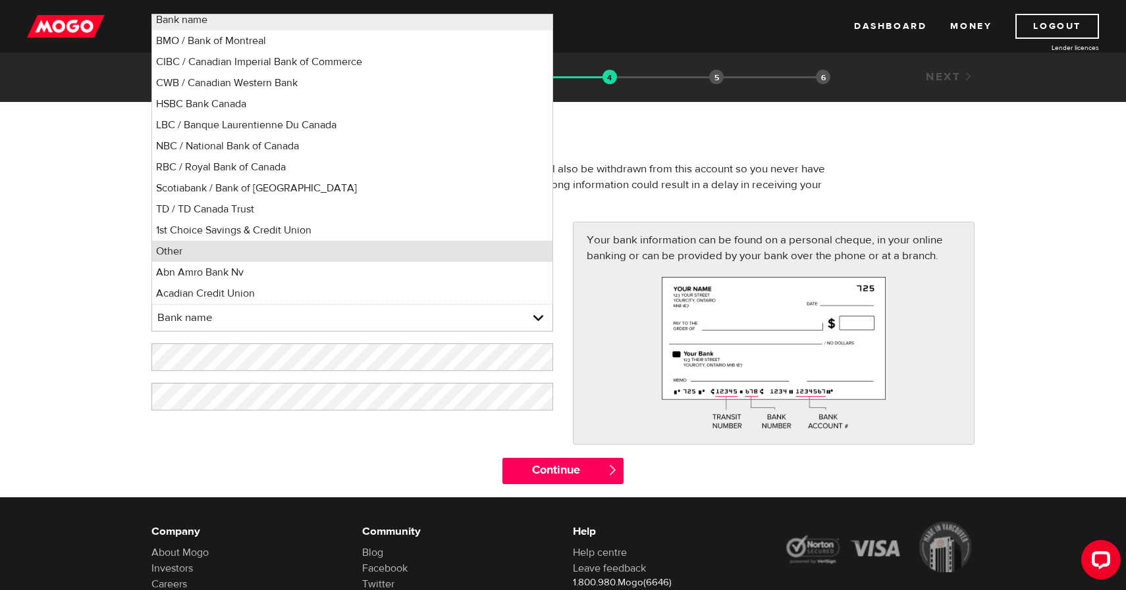
click at [317, 251] on li "Other" at bounding box center [352, 251] width 400 height 21
select select "0"
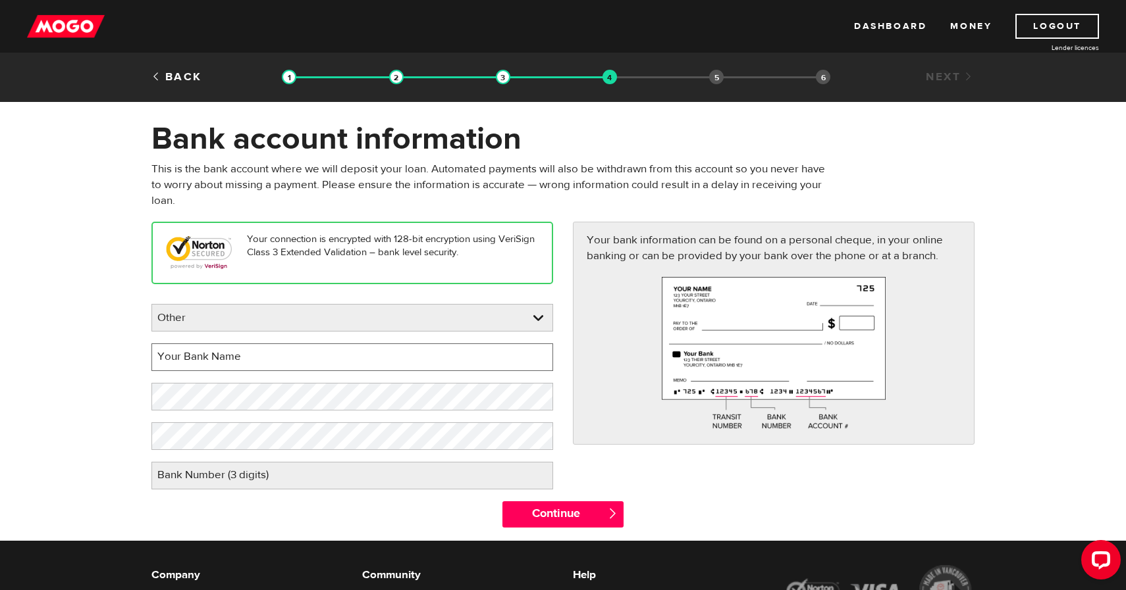
click at [269, 356] on input "Your Bank Name" at bounding box center [352, 358] width 402 height 28
type input "Wealthsimple"
click at [249, 377] on div "Please enter your bank Other Bank name BMO / Bank of Montreal CIBC / Canadian I…" at bounding box center [352, 397] width 402 height 186
click at [229, 477] on label "Bank Number (3 digits)" at bounding box center [223, 475] width 144 height 27
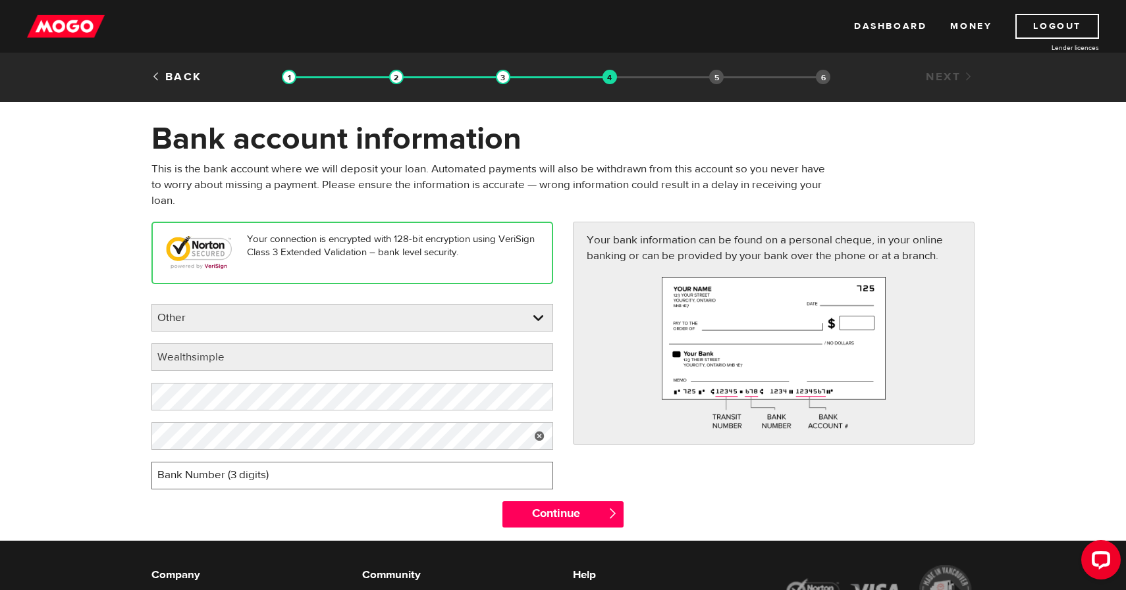
click at [229, 477] on input "Bank Number (3 digits)" at bounding box center [352, 476] width 402 height 28
type input "703"
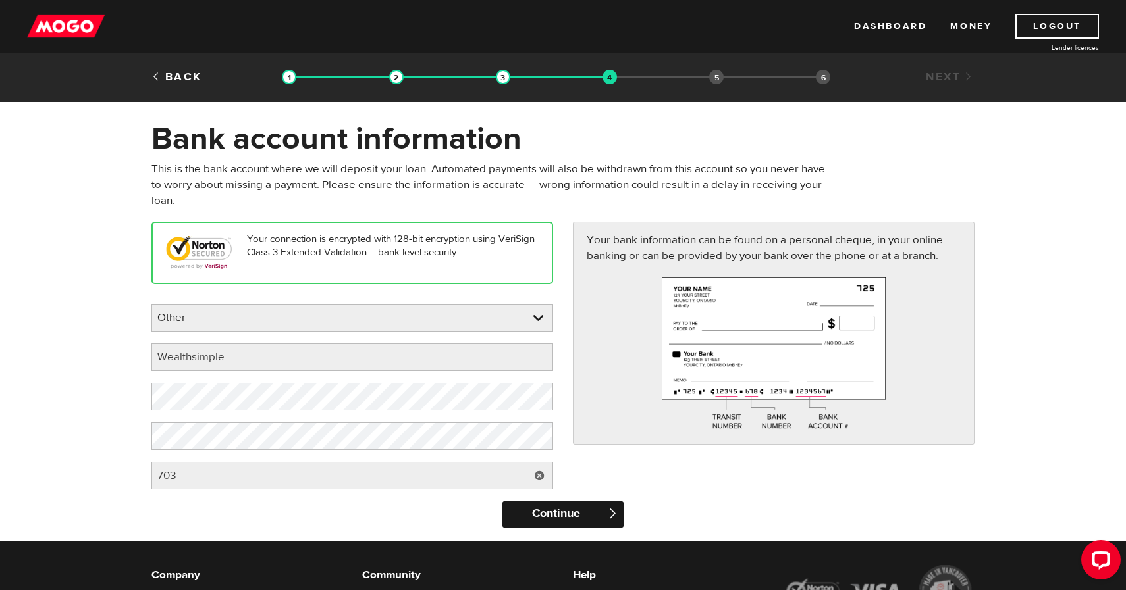
click at [567, 511] on input "Continue" at bounding box center [562, 515] width 120 height 26
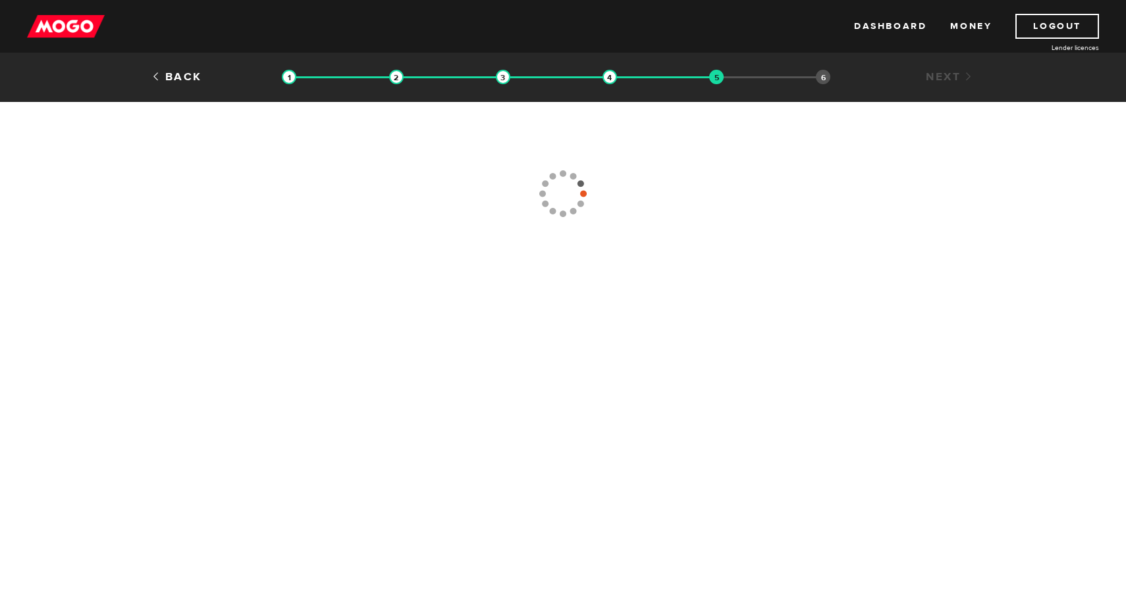
type input "(902) 219-8008"
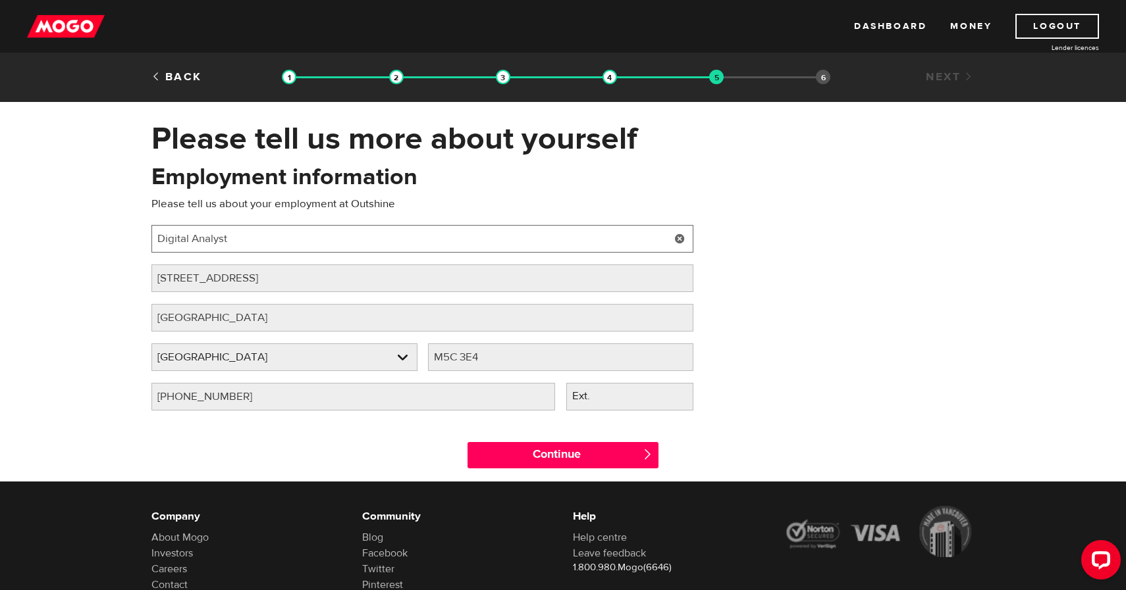
click at [300, 239] on input "Digital Analyst" at bounding box center [422, 239] width 542 height 28
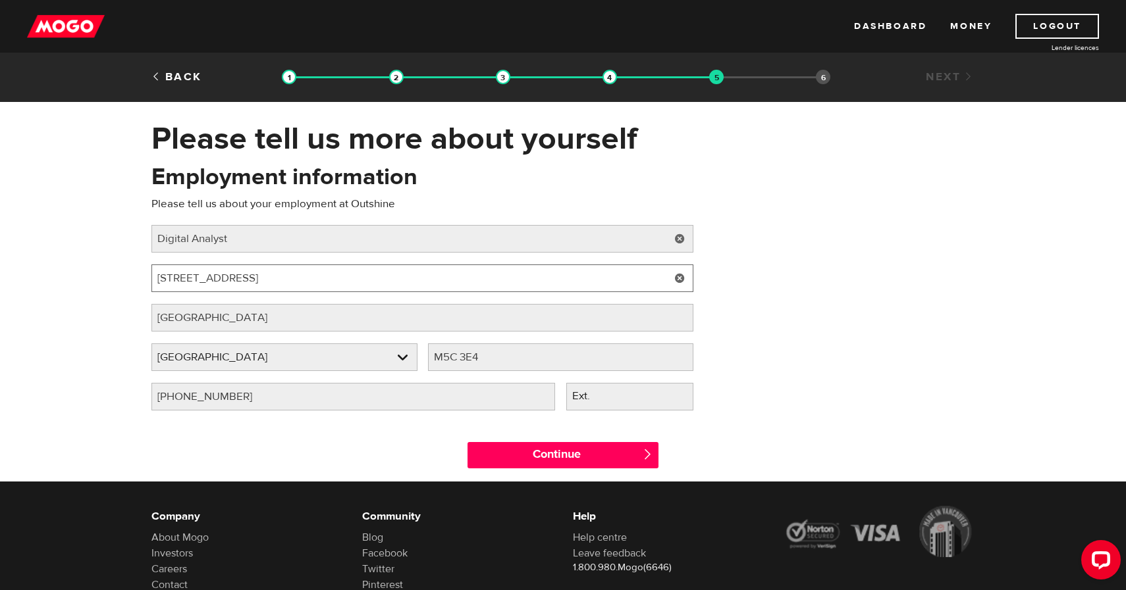
click at [281, 282] on input "60 Adelaide St East" at bounding box center [422, 279] width 542 height 28
click at [375, 352] on link at bounding box center [284, 357] width 265 height 26
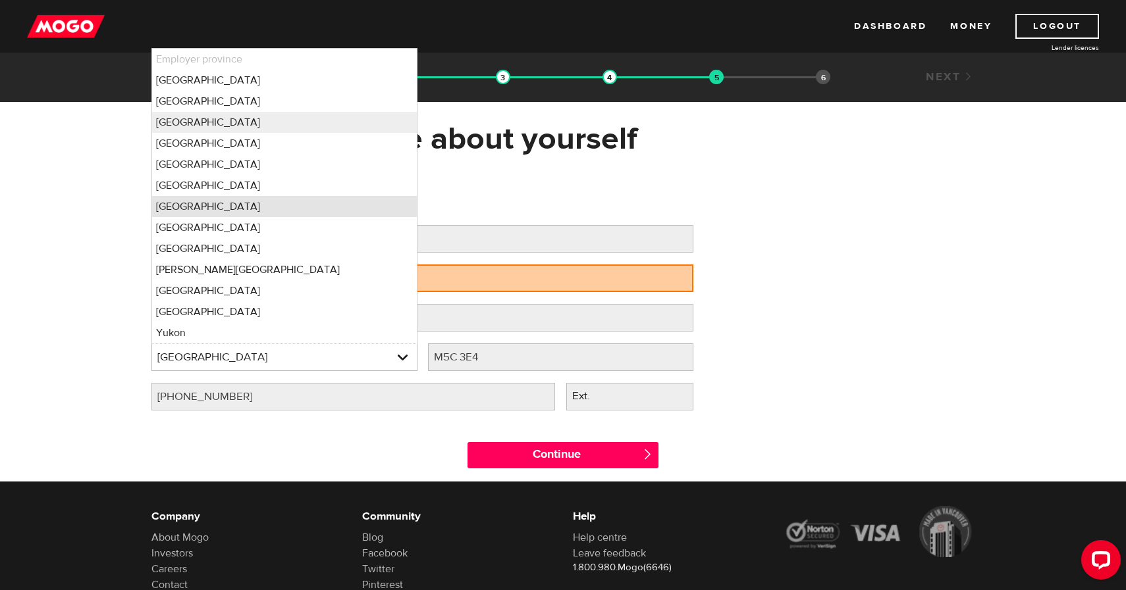
click at [309, 201] on li "Nova Scotia" at bounding box center [284, 206] width 265 height 21
select select "NS"
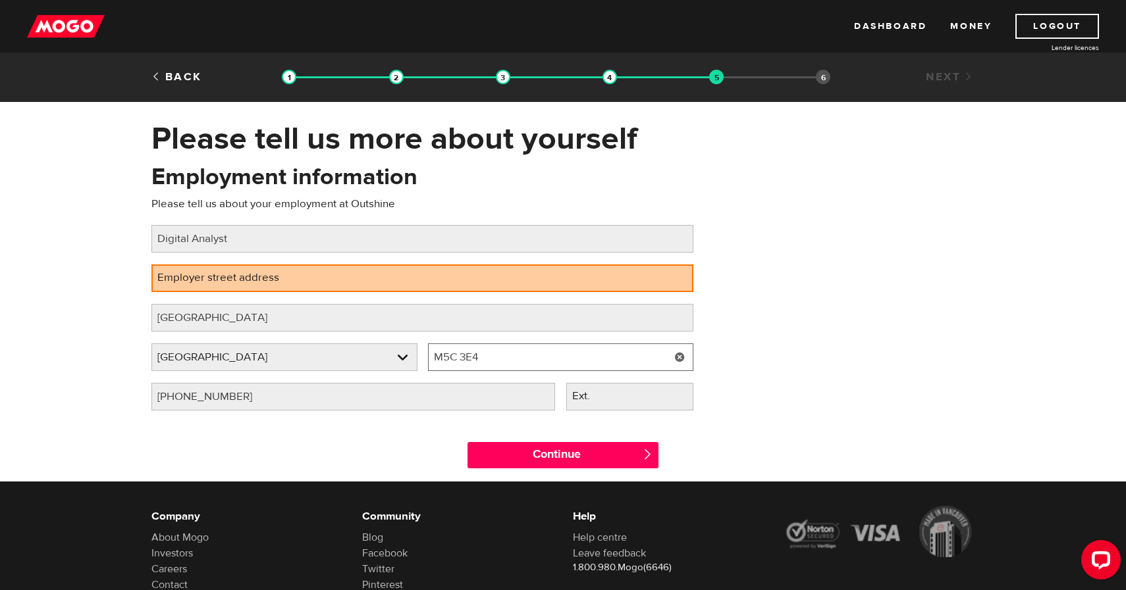
click at [498, 357] on input "M5C 3E4" at bounding box center [561, 358] width 266 height 28
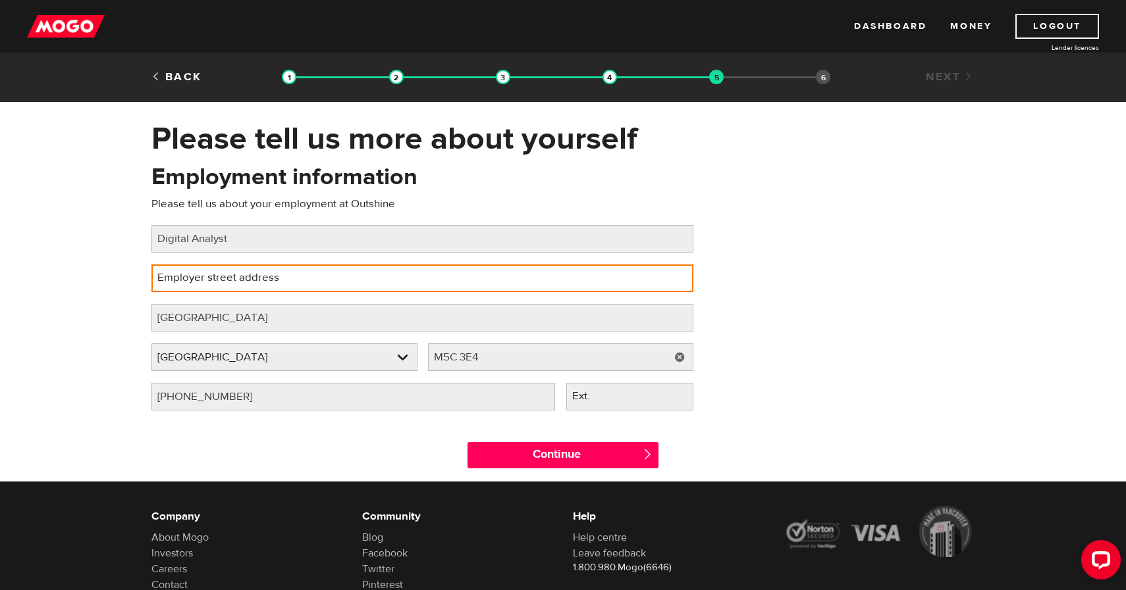
click at [318, 278] on input "Employer street address" at bounding box center [422, 279] width 542 height 28
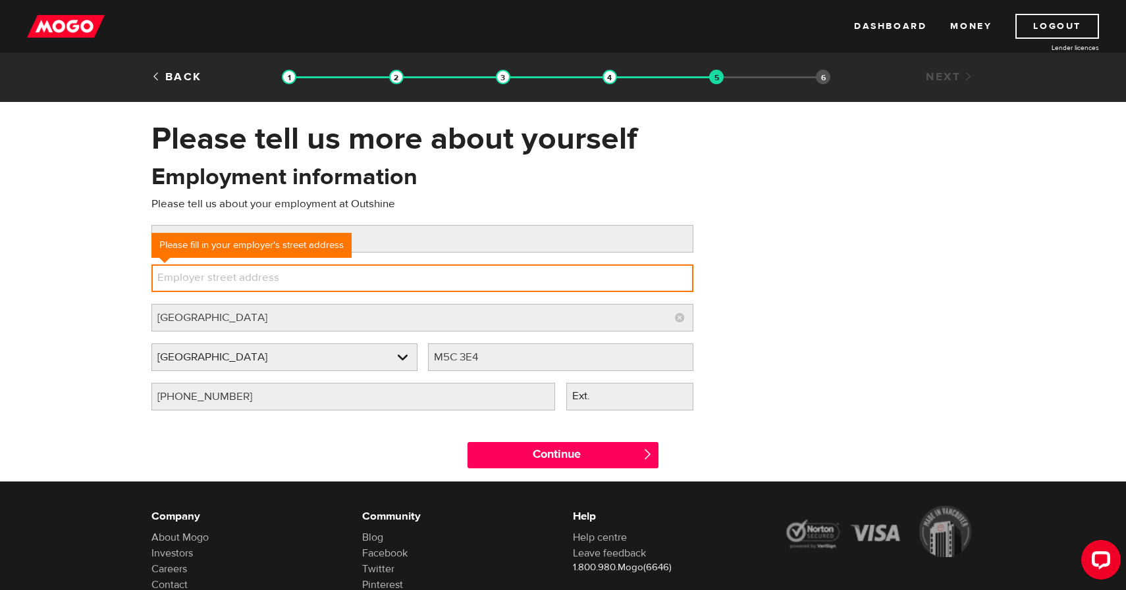
paste input "2165 Gottingen St"
type input "2165 Gottingen St"
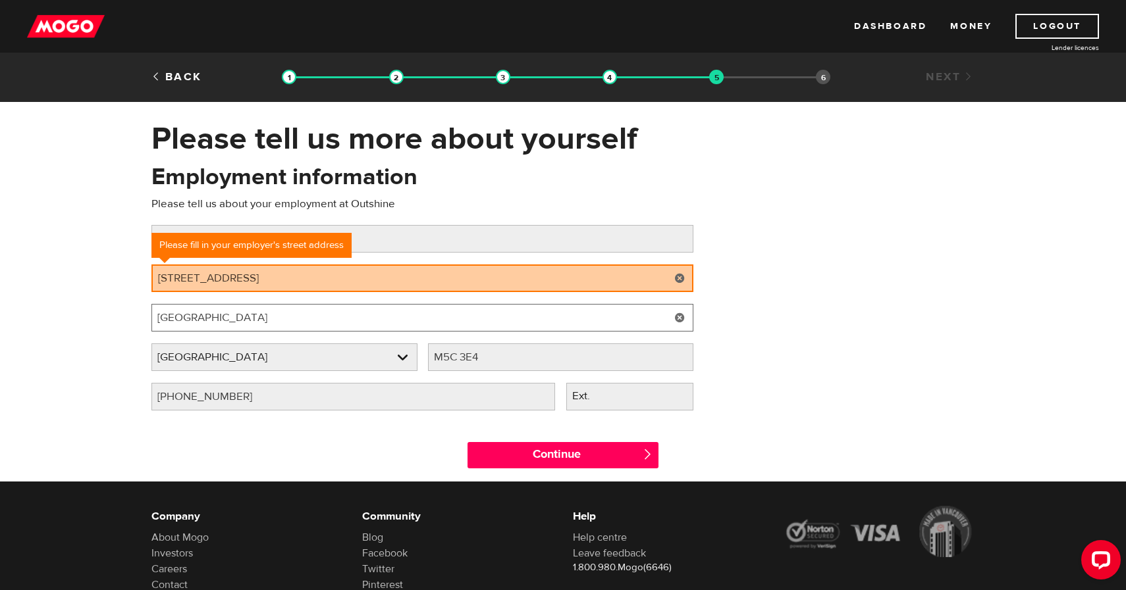
click at [332, 319] on input "Halifax" at bounding box center [422, 318] width 542 height 28
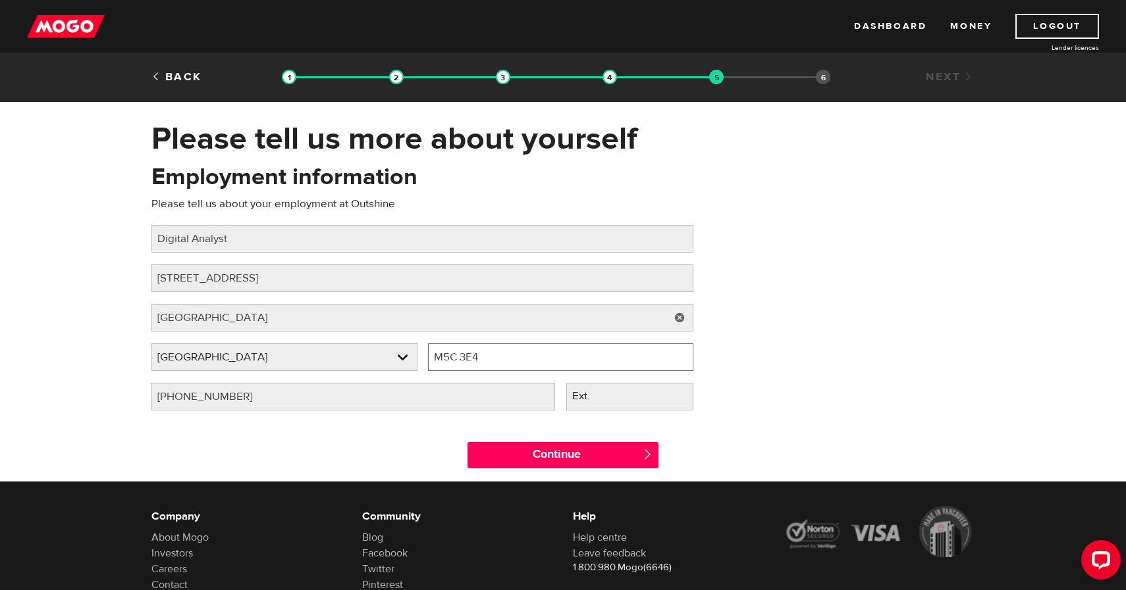
click at [599, 365] on input "M5C 3E4" at bounding box center [561, 358] width 266 height 28
paste input "B3K 3B5"
type input "B3K 3B5"
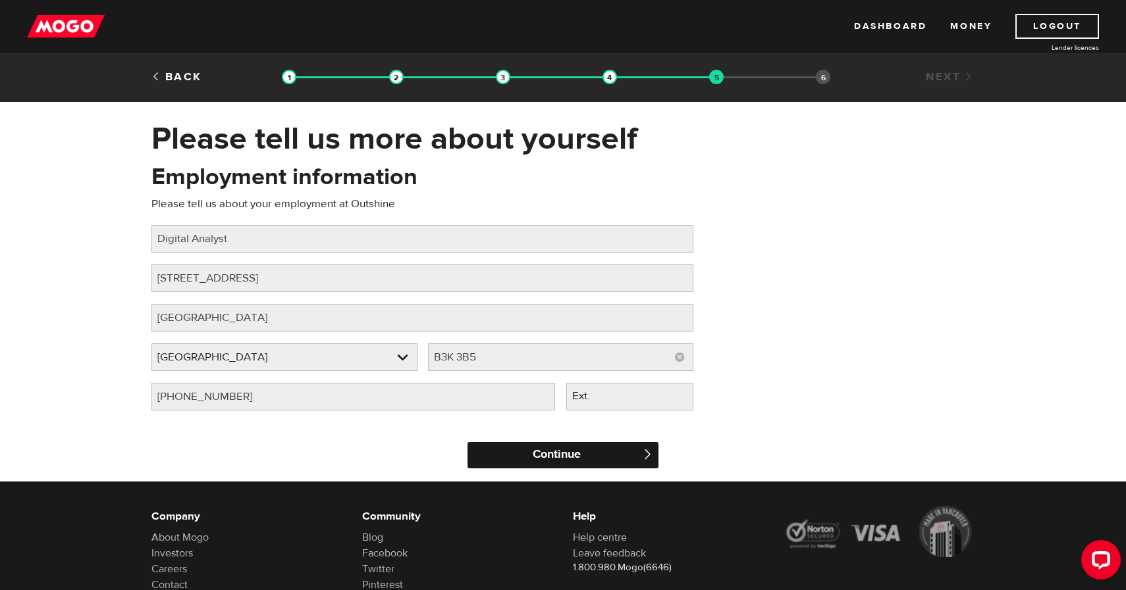
click at [545, 461] on input "Continue" at bounding box center [562, 455] width 191 height 26
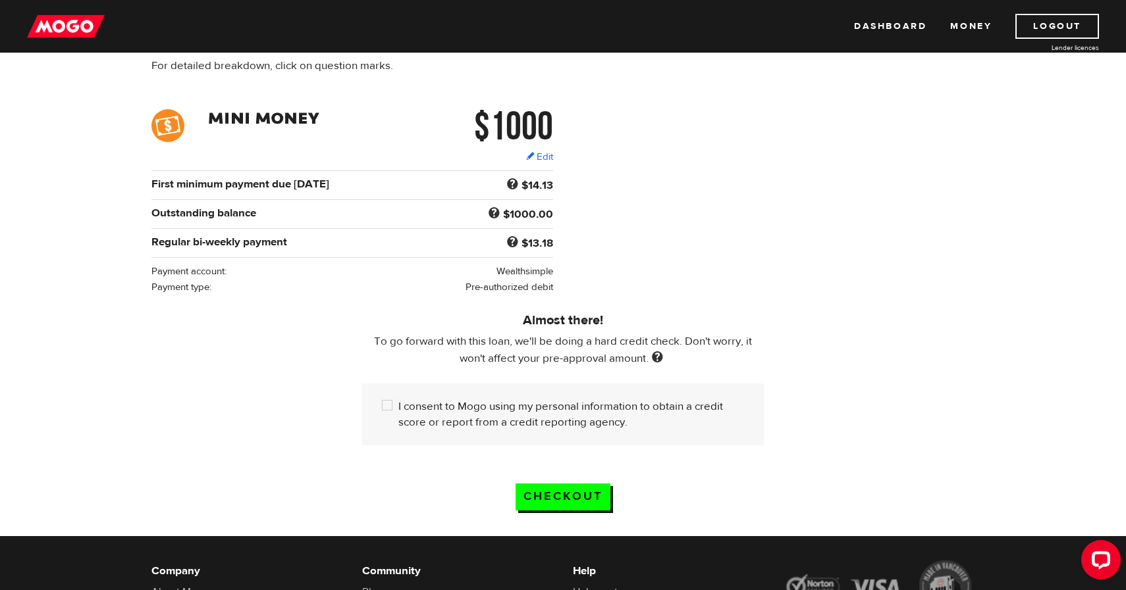
scroll to position [111, 0]
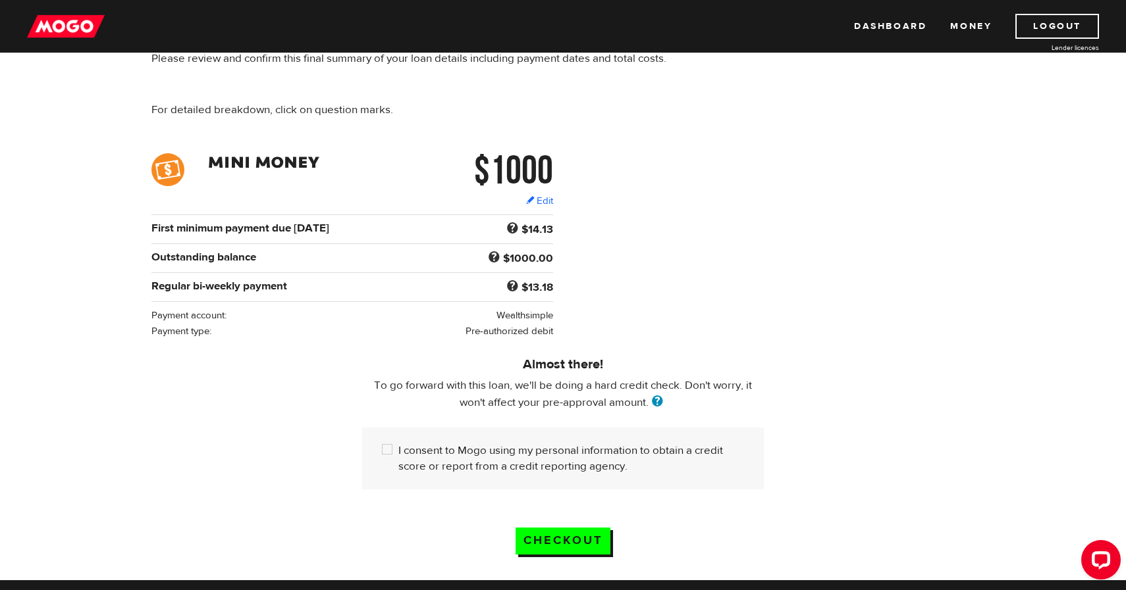
click at [658, 402] on span at bounding box center [657, 403] width 18 height 14
click at [386, 446] on div "I consent to Mogo using my personal information to obtain a credit score or rep…" at bounding box center [563, 459] width 402 height 62
click at [386, 448] on input "I consent to Mogo using my personal information to obtain a credit score or rep…" at bounding box center [390, 451] width 16 height 16
checkbox input "true"
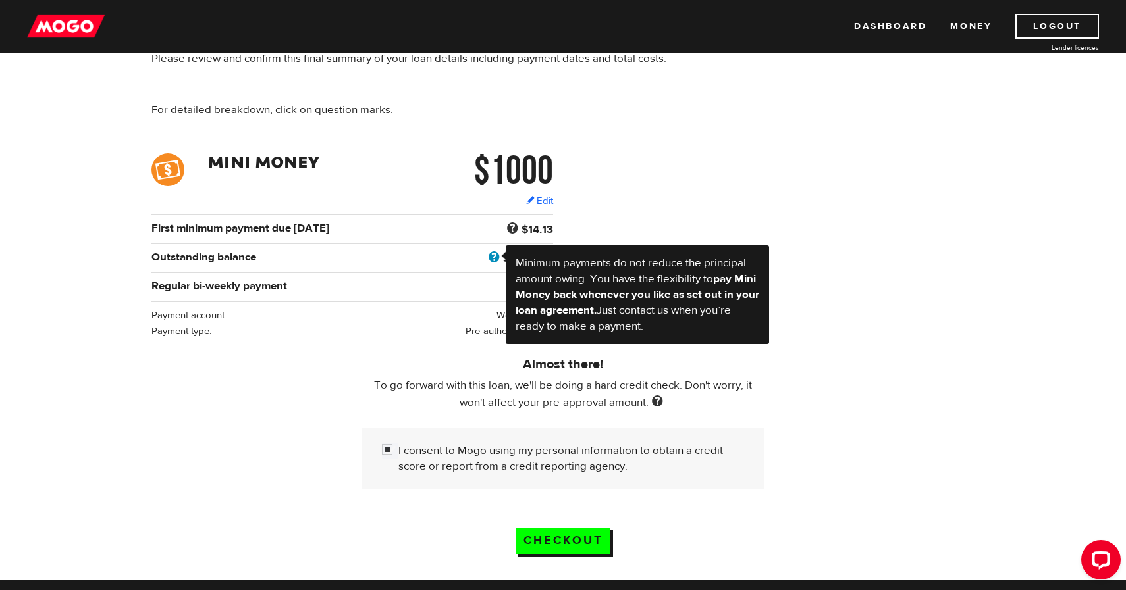
click at [492, 265] on span at bounding box center [494, 257] width 18 height 17
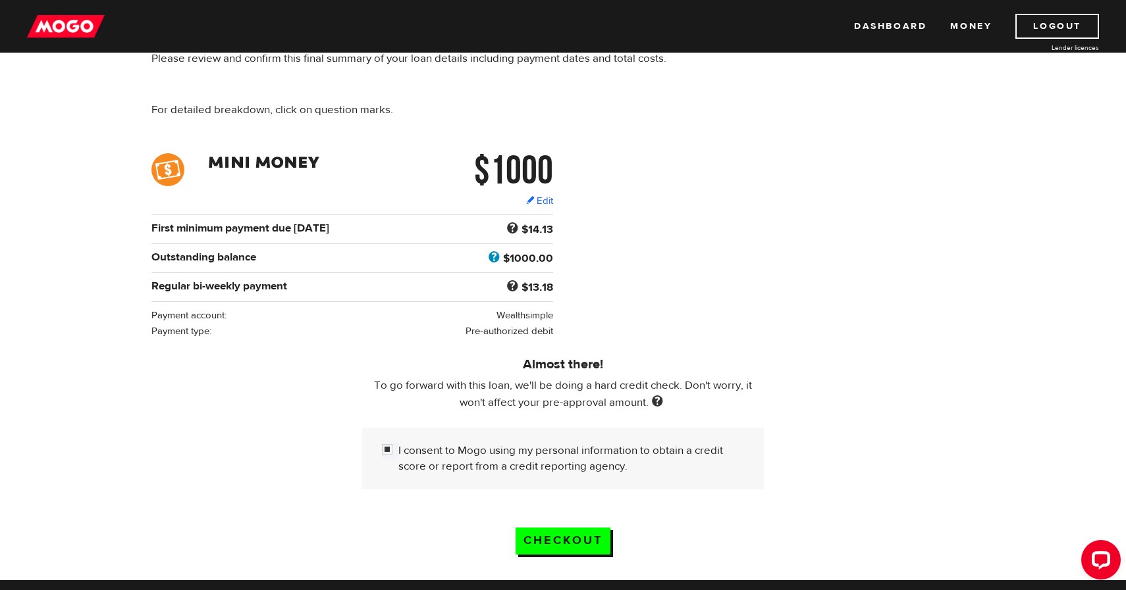
click at [493, 264] on span at bounding box center [494, 257] width 18 height 17
click at [537, 534] on input "Checkout" at bounding box center [562, 541] width 95 height 27
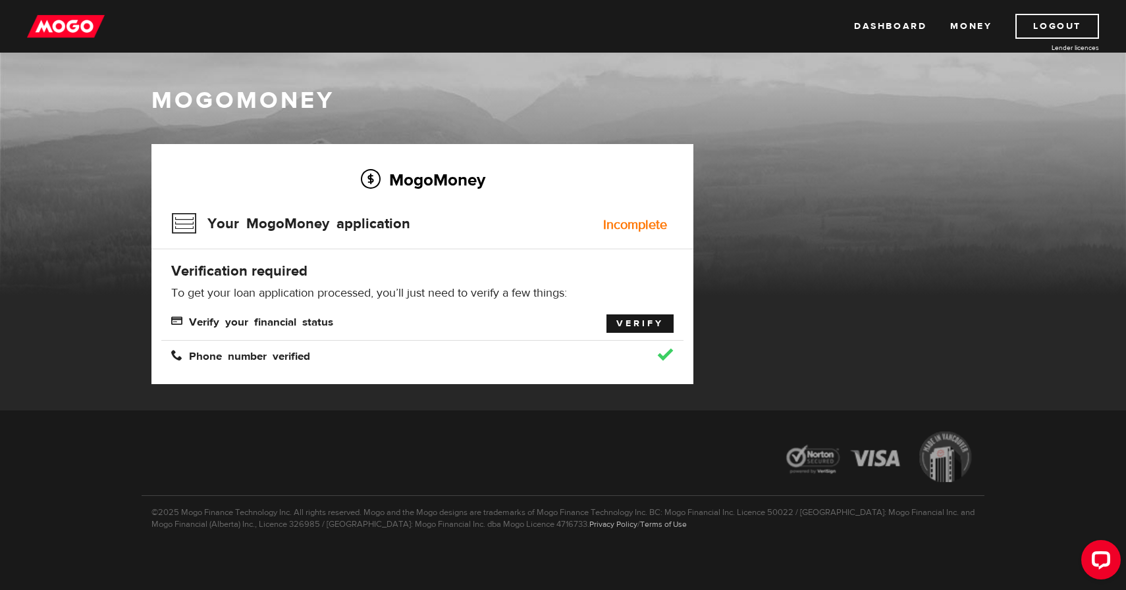
click at [634, 325] on link "Verify" at bounding box center [639, 324] width 67 height 18
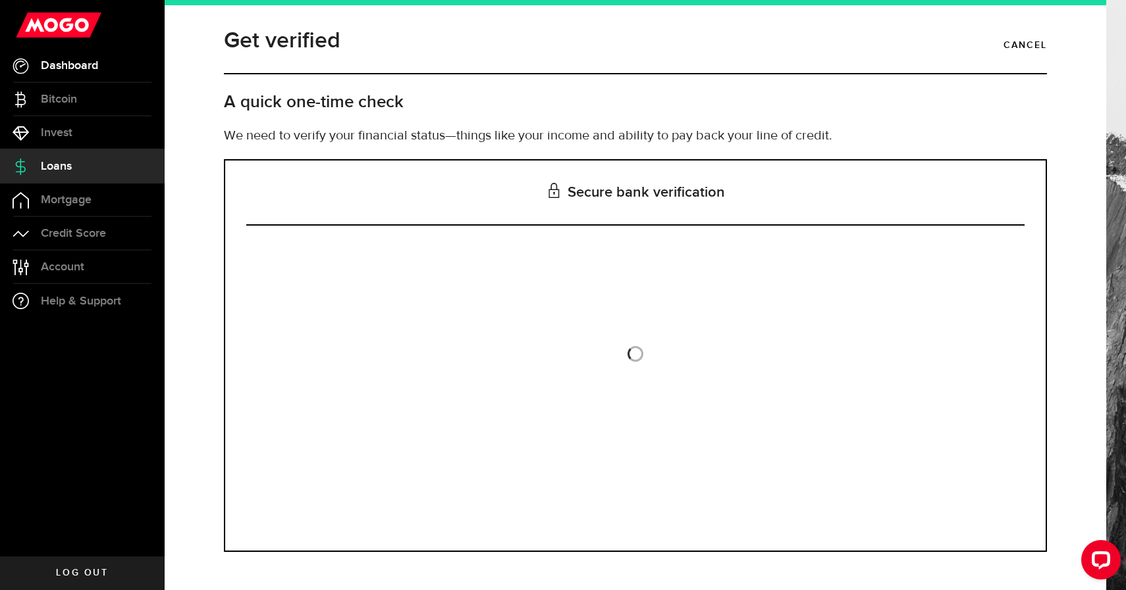
click at [93, 65] on span "Dashboard" at bounding box center [69, 66] width 57 height 12
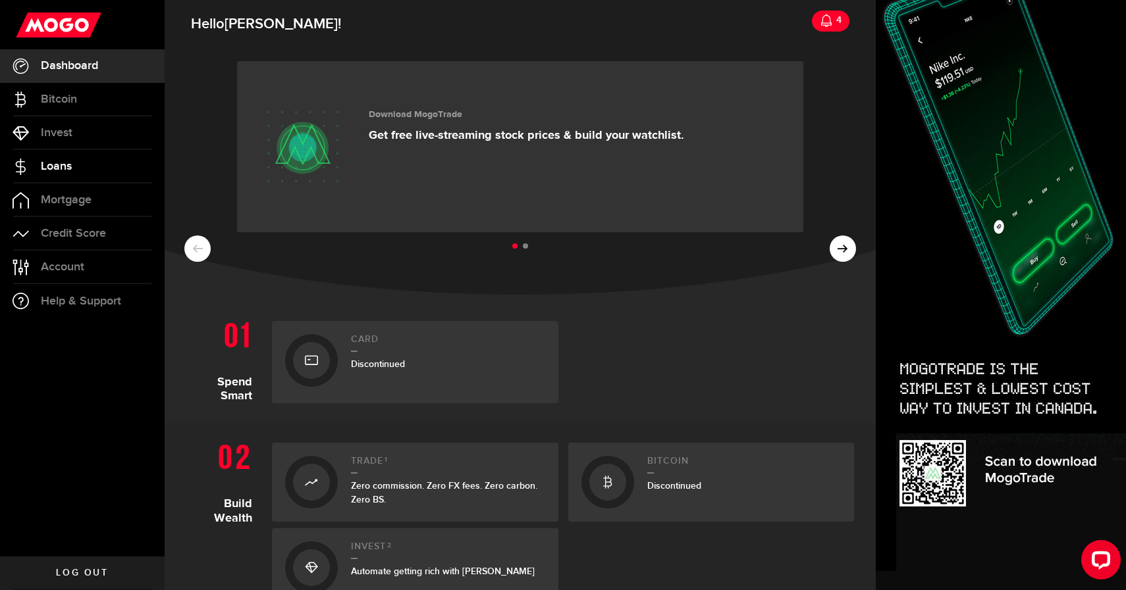
click at [114, 166] on link "Loans" at bounding box center [82, 166] width 165 height 33
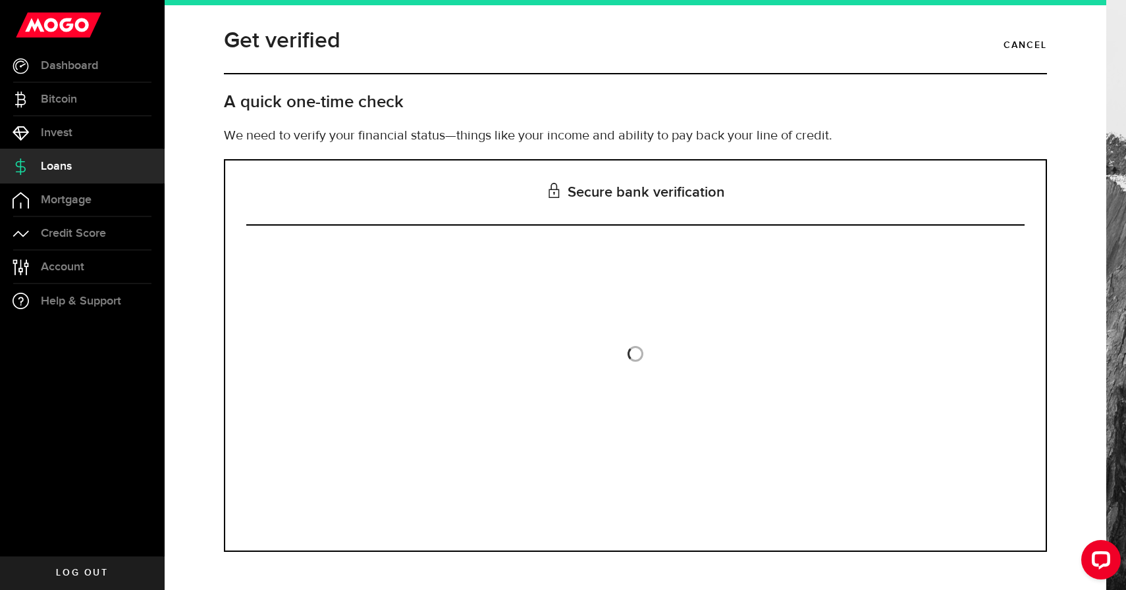
click at [633, 354] on span at bounding box center [635, 354] width 16 height 16
click at [634, 349] on span at bounding box center [635, 354] width 16 height 16
click at [1032, 34] on header "Get verified Cancel" at bounding box center [635, 49] width 823 height 51
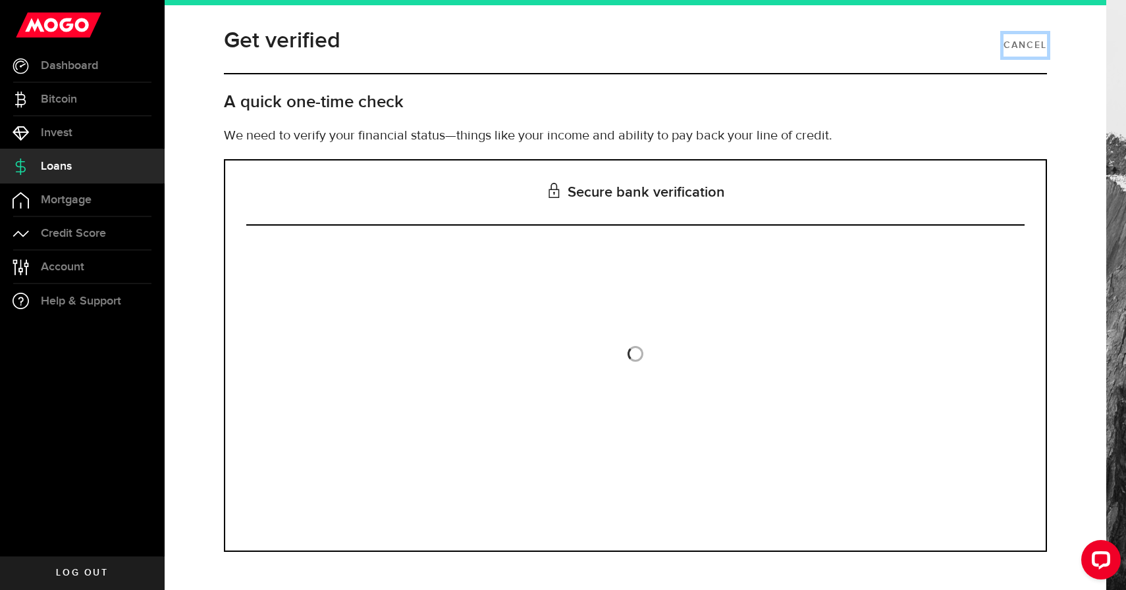
click at [1030, 44] on link "Cancel" at bounding box center [1024, 45] width 43 height 22
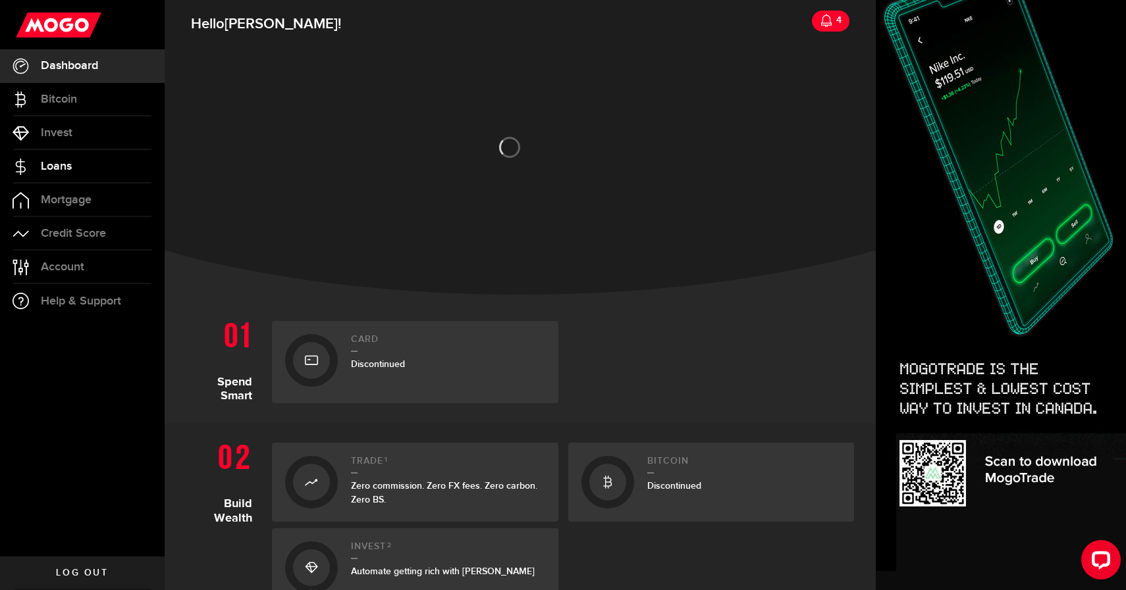
click at [67, 172] on span "Loans" at bounding box center [56, 167] width 31 height 12
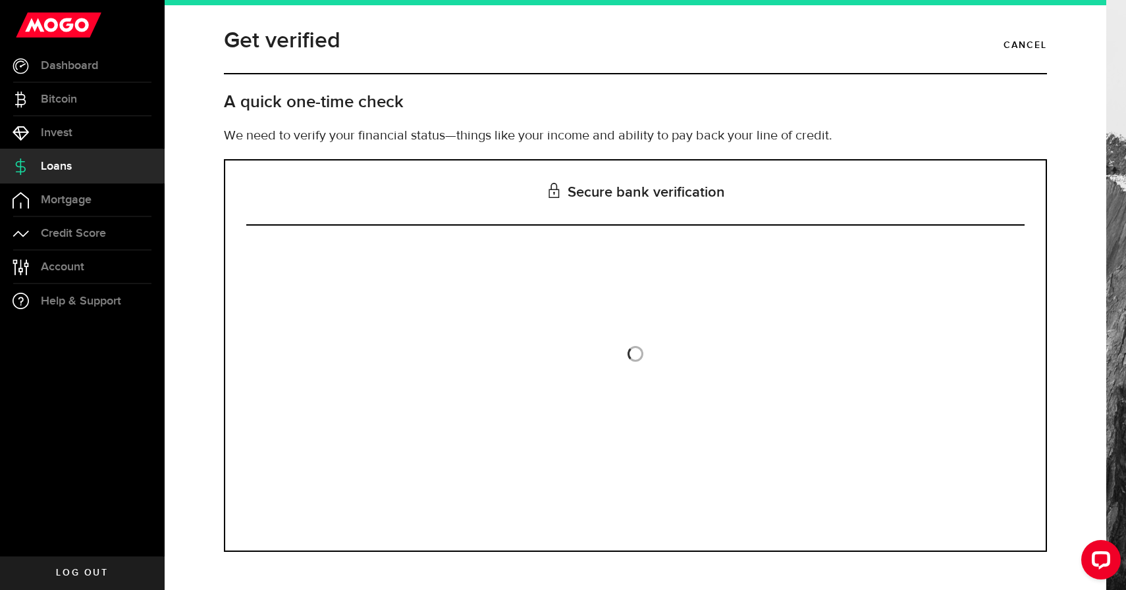
click at [81, 20] on use at bounding box center [59, 25] width 86 height 25
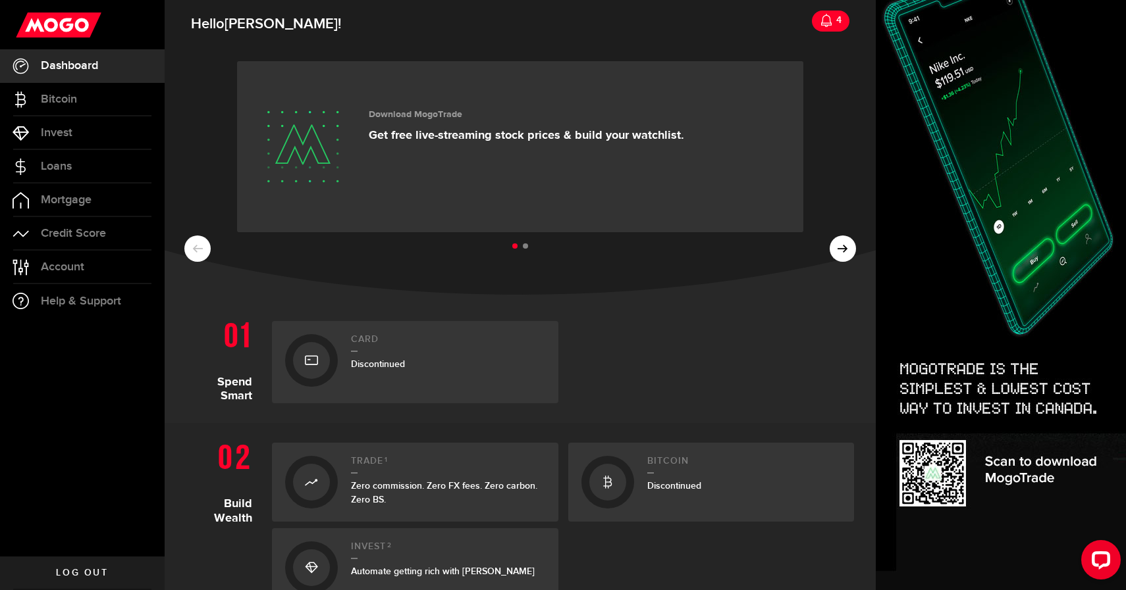
click at [81, 572] on span "Log out" at bounding box center [82, 573] width 52 height 9
click at [110, 562] on link "Log out" at bounding box center [82, 573] width 165 height 33
